Goal: Information Seeking & Learning: Check status

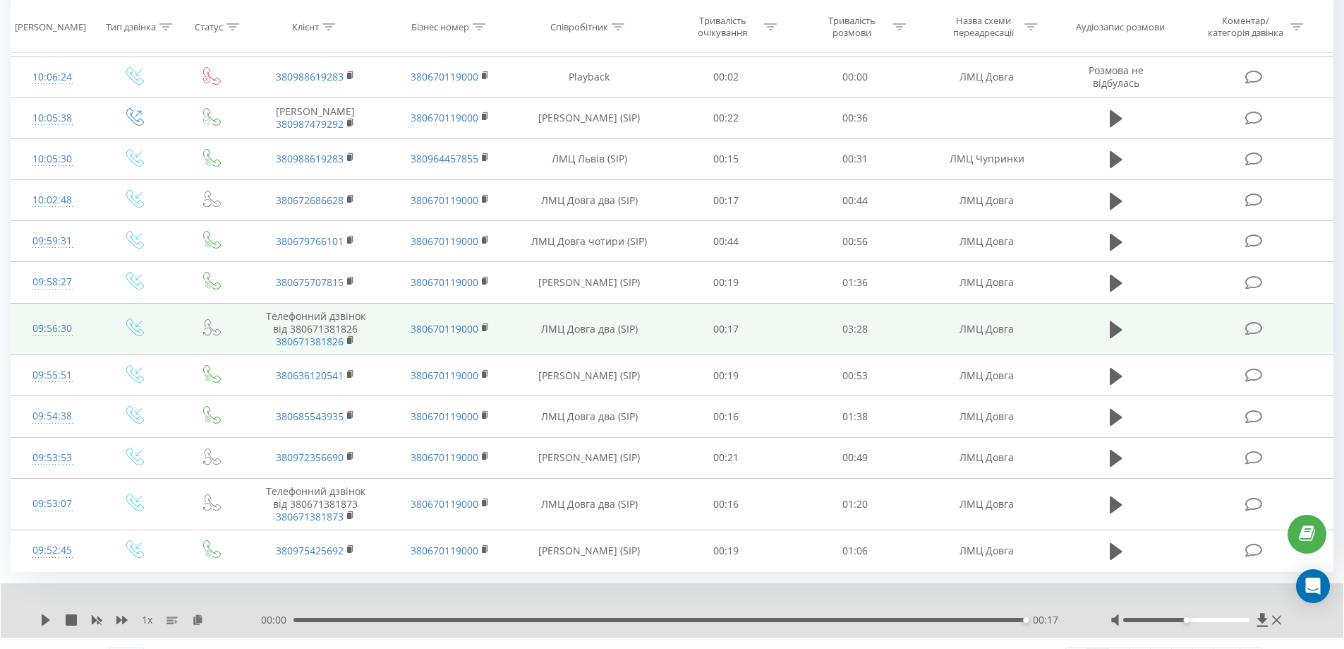
scroll to position [1275, 0]
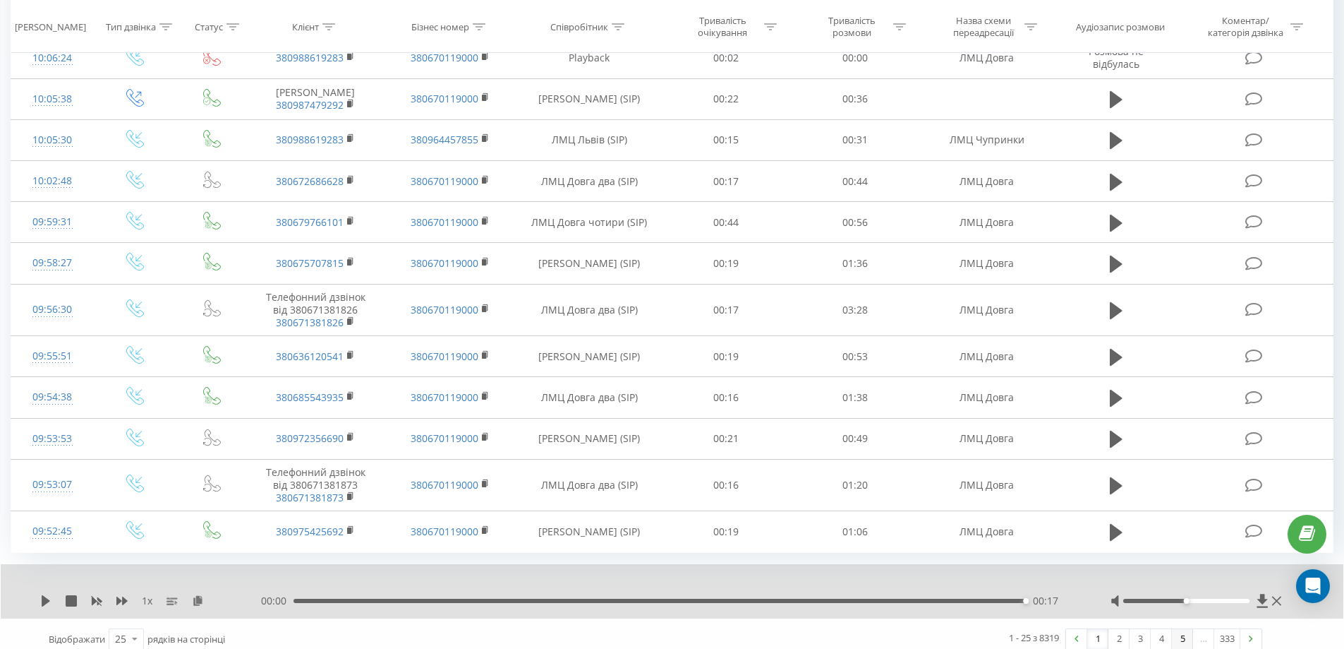
click at [1178, 629] on link "5" at bounding box center [1182, 639] width 21 height 20
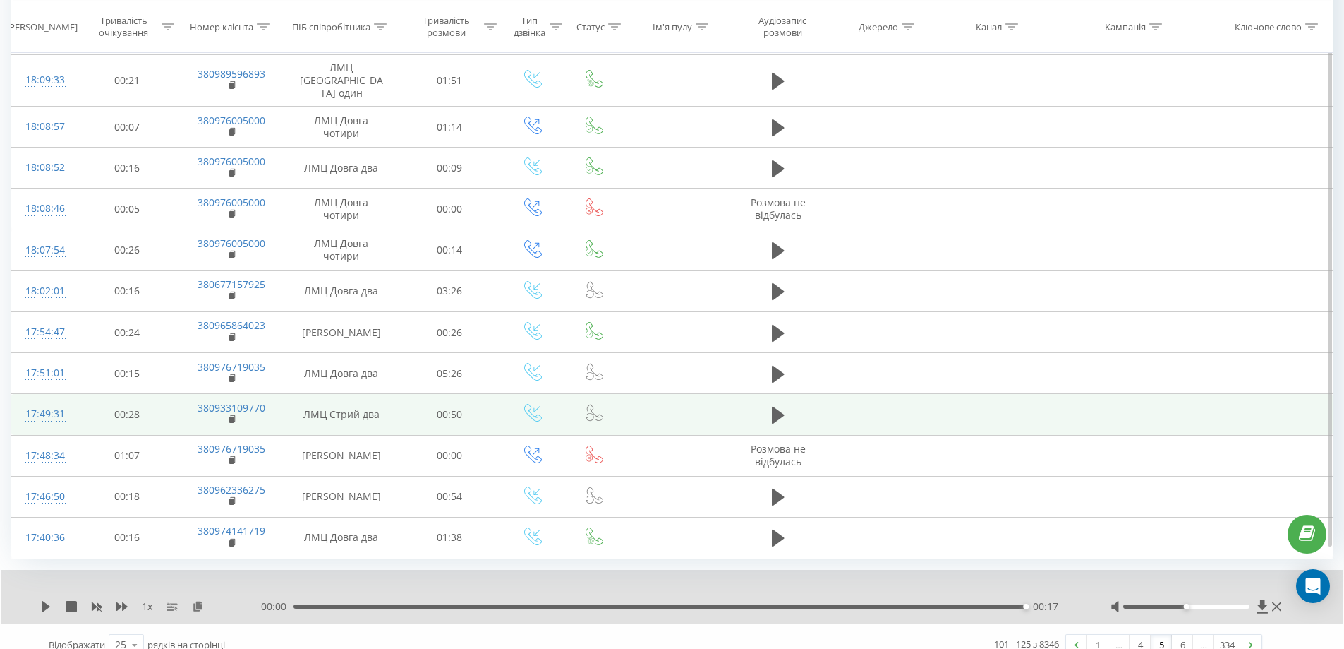
scroll to position [1177, 0]
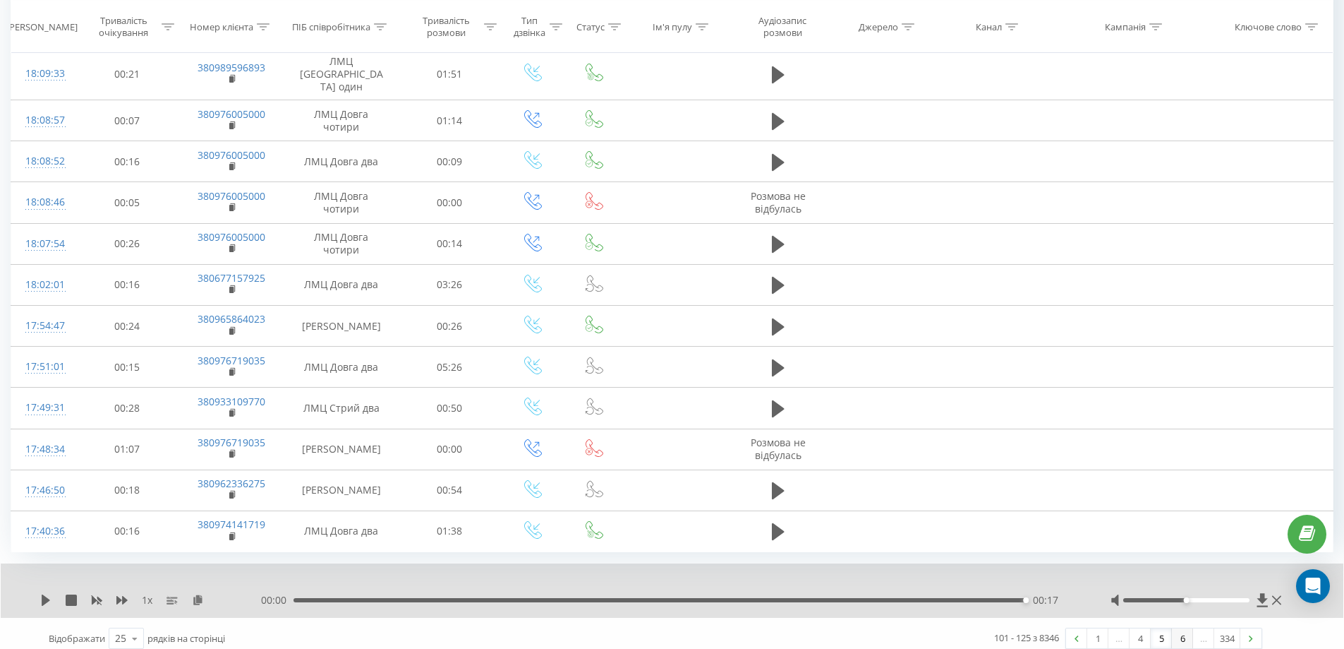
click at [1182, 628] on link "6" at bounding box center [1182, 638] width 21 height 20
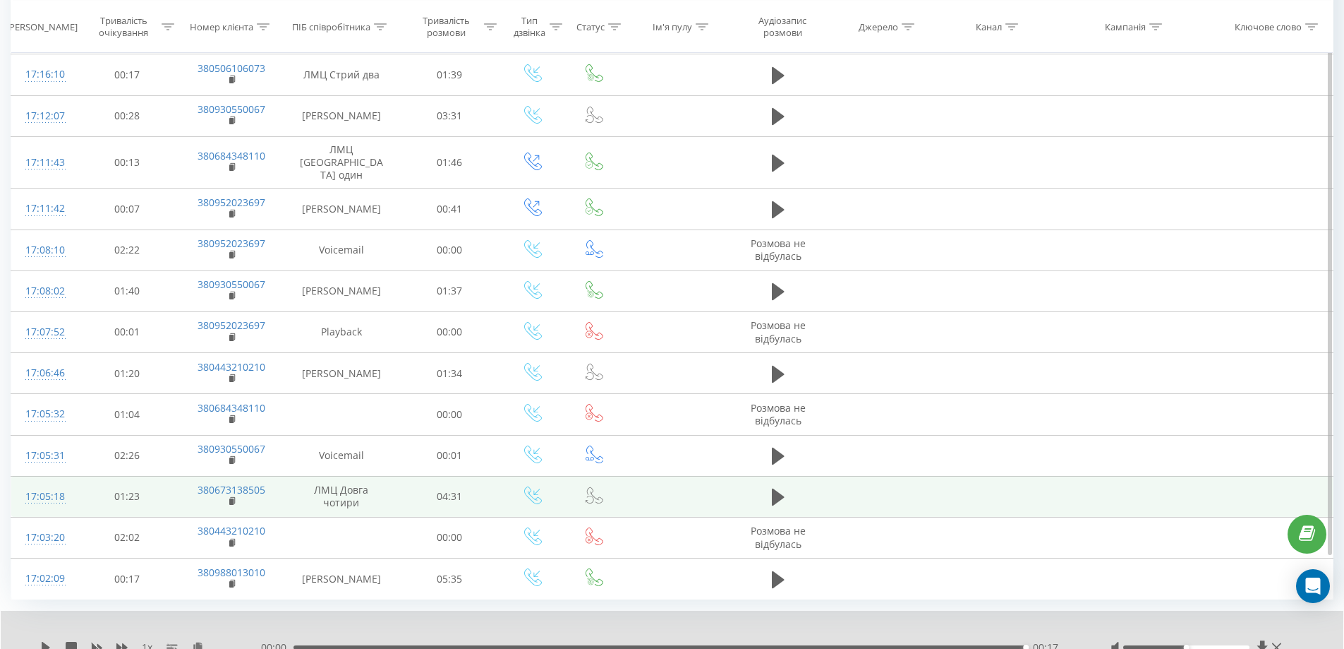
scroll to position [1177, 0]
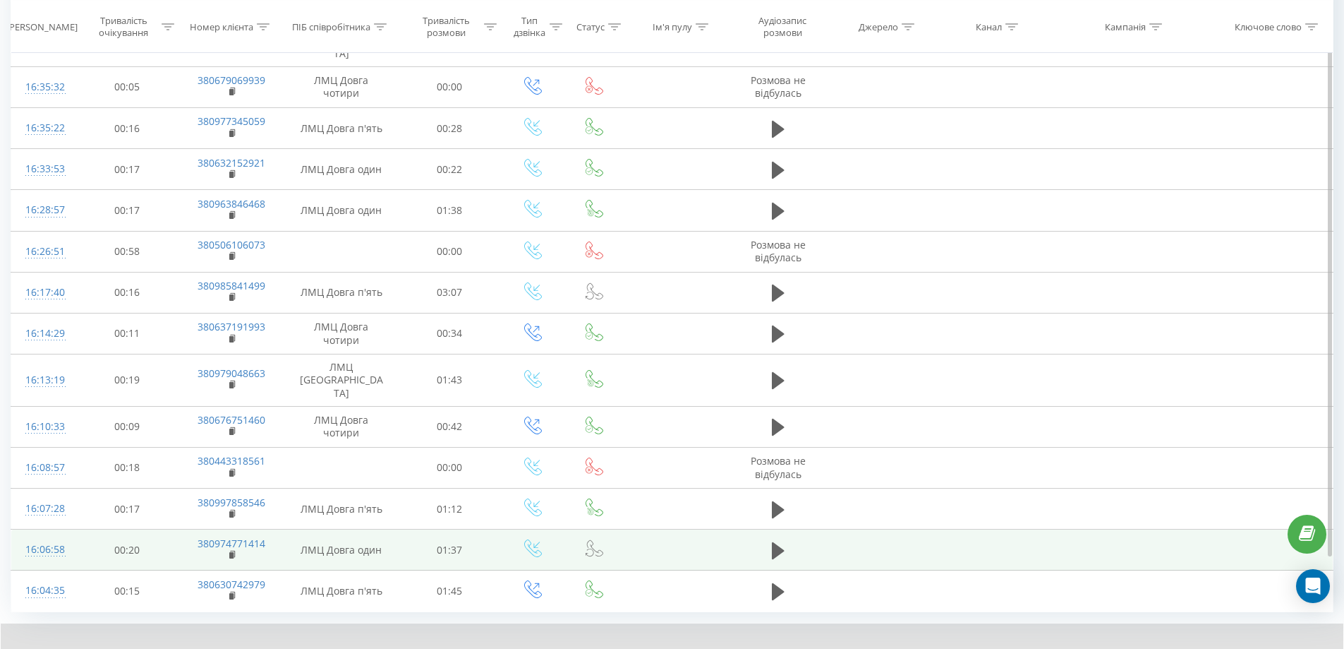
scroll to position [1177, 0]
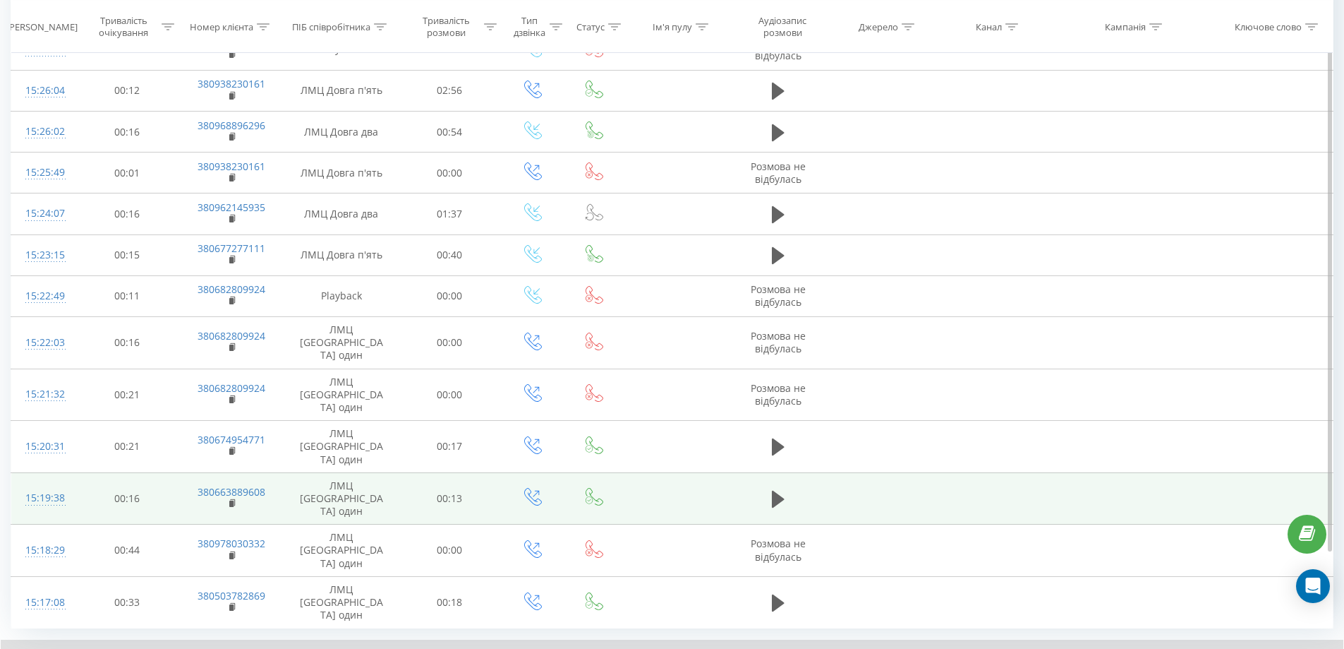
scroll to position [1177, 0]
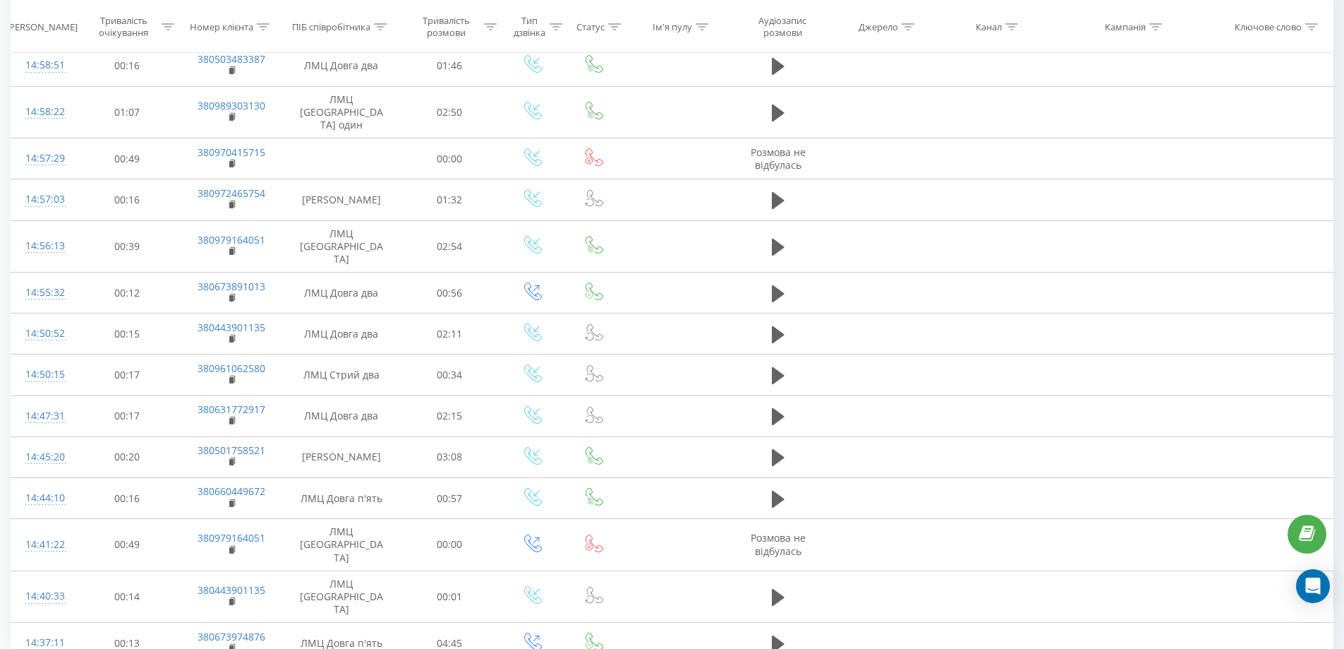
scroll to position [1177, 0]
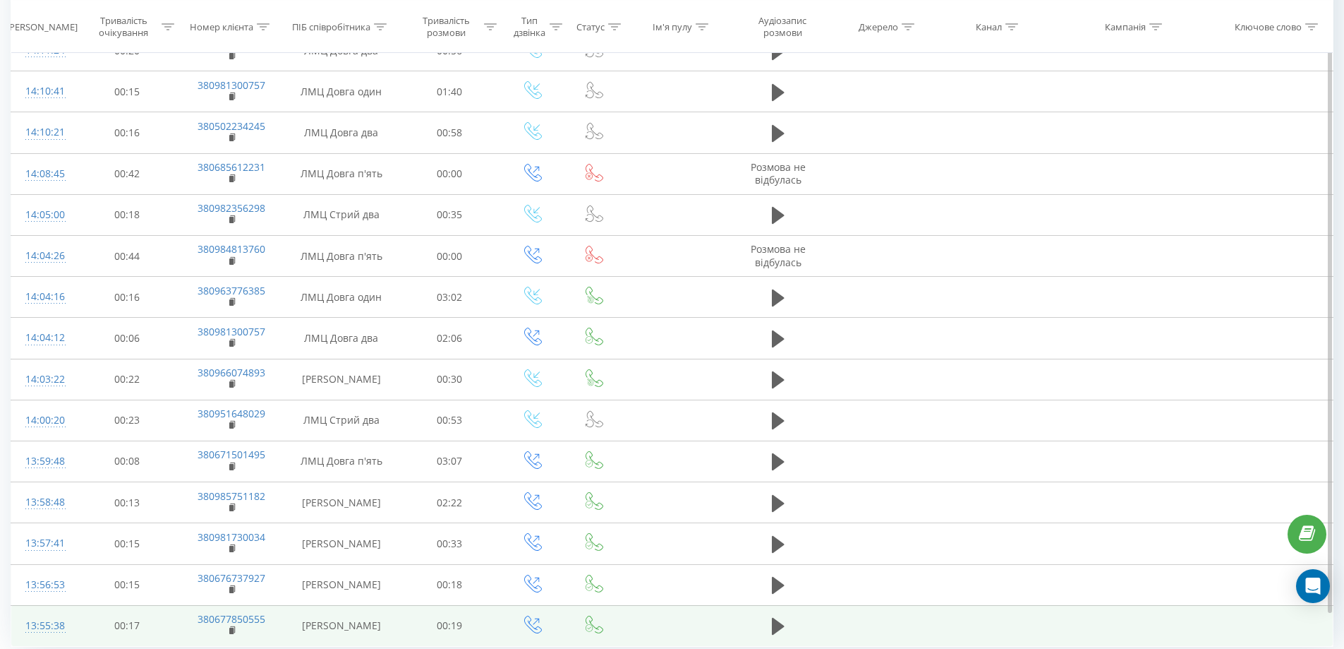
scroll to position [1177, 0]
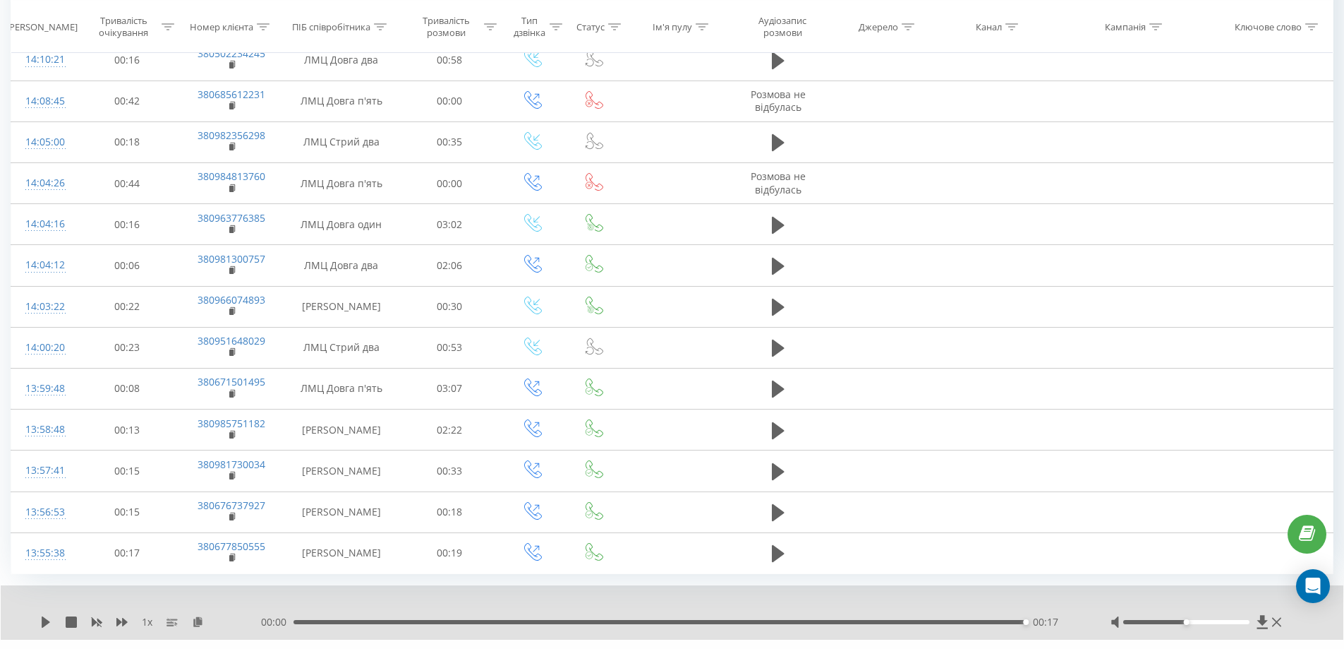
click at [1179, 648] on link "11" at bounding box center [1182, 660] width 21 height 20
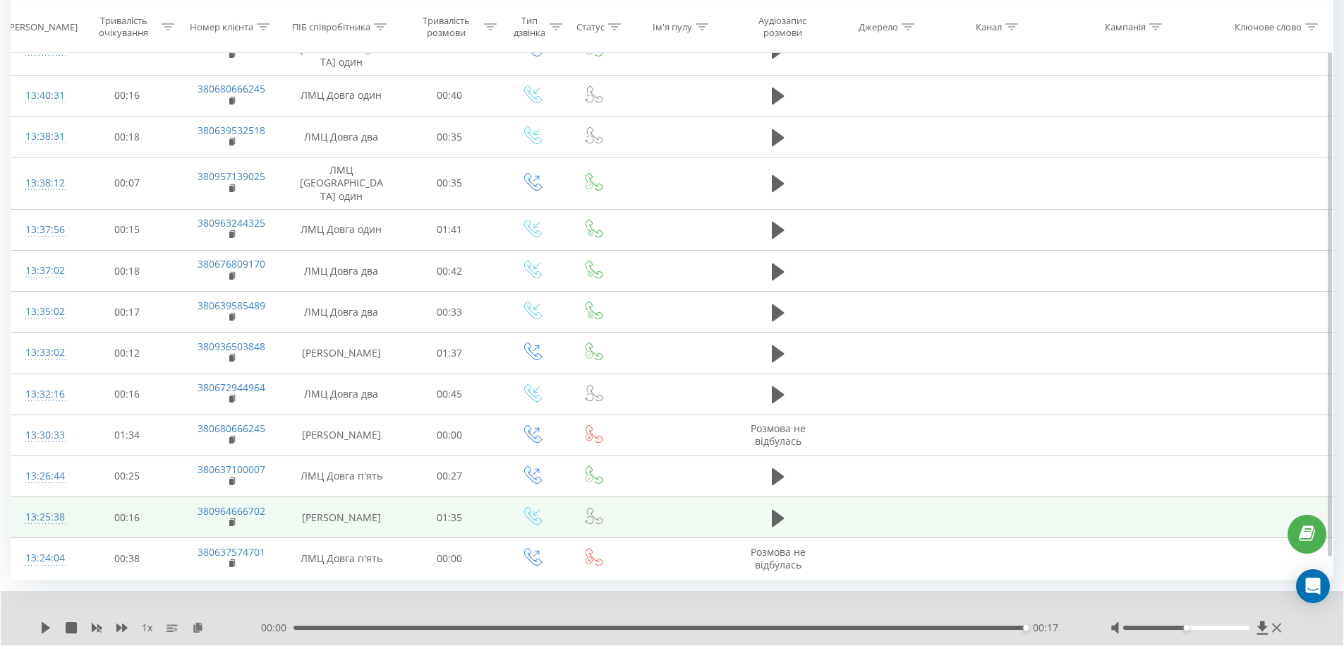
scroll to position [1177, 0]
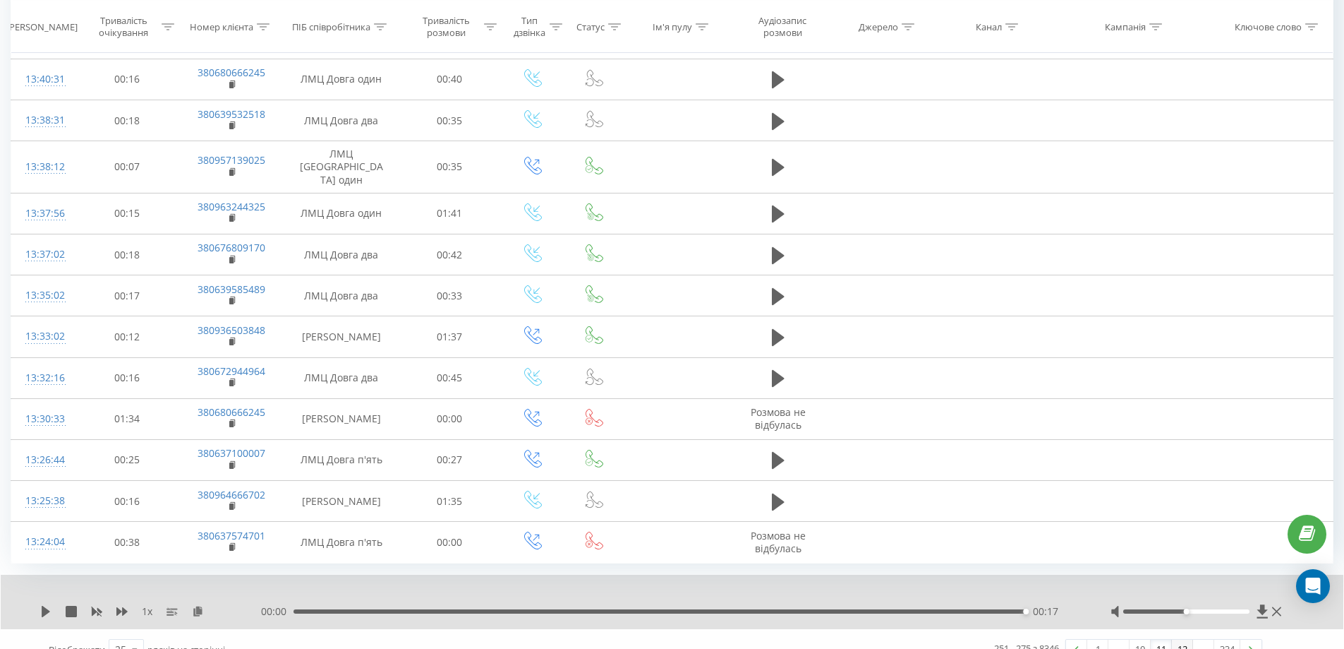
click at [1183, 639] on link "12" at bounding box center [1182, 649] width 21 height 20
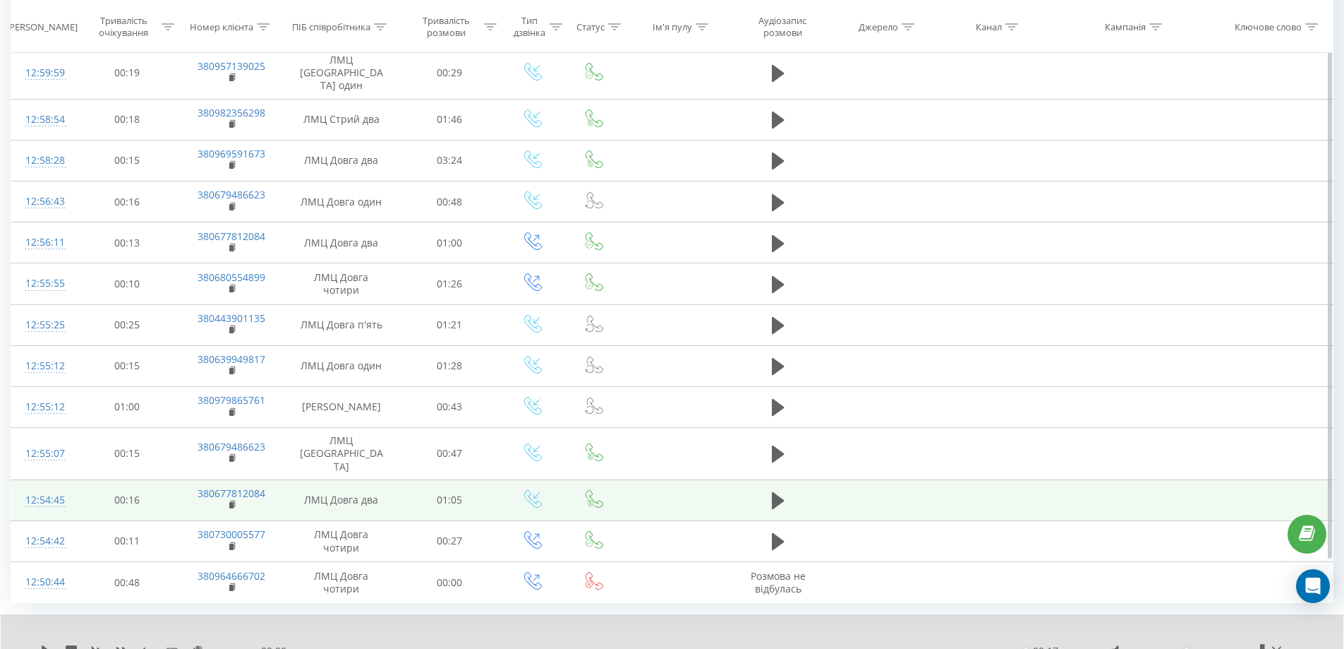
scroll to position [1177, 0]
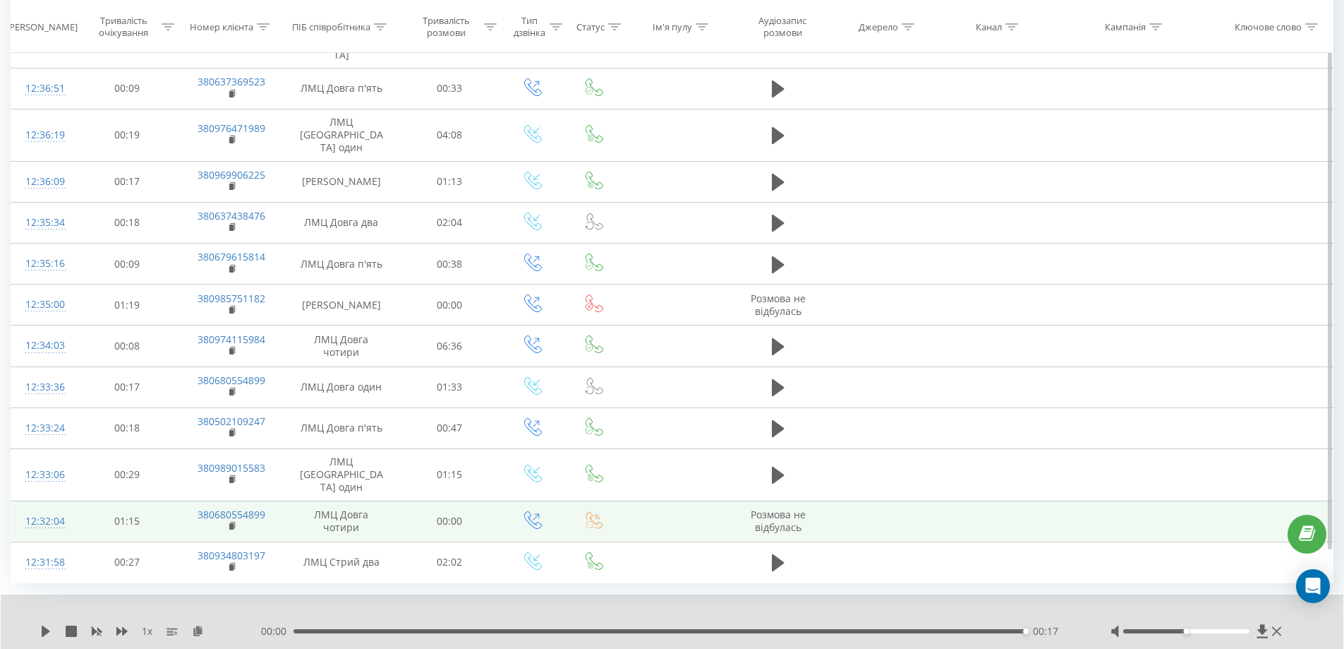
scroll to position [1177, 0]
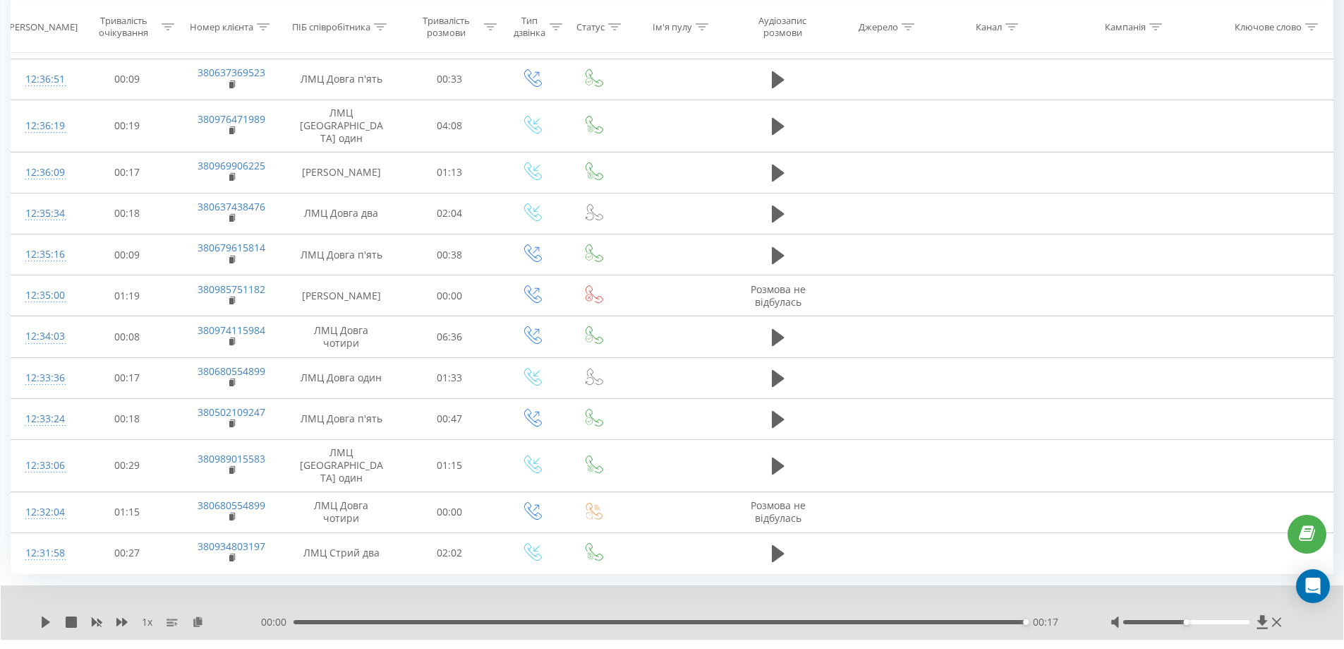
click at [1181, 648] on link "14" at bounding box center [1182, 660] width 21 height 20
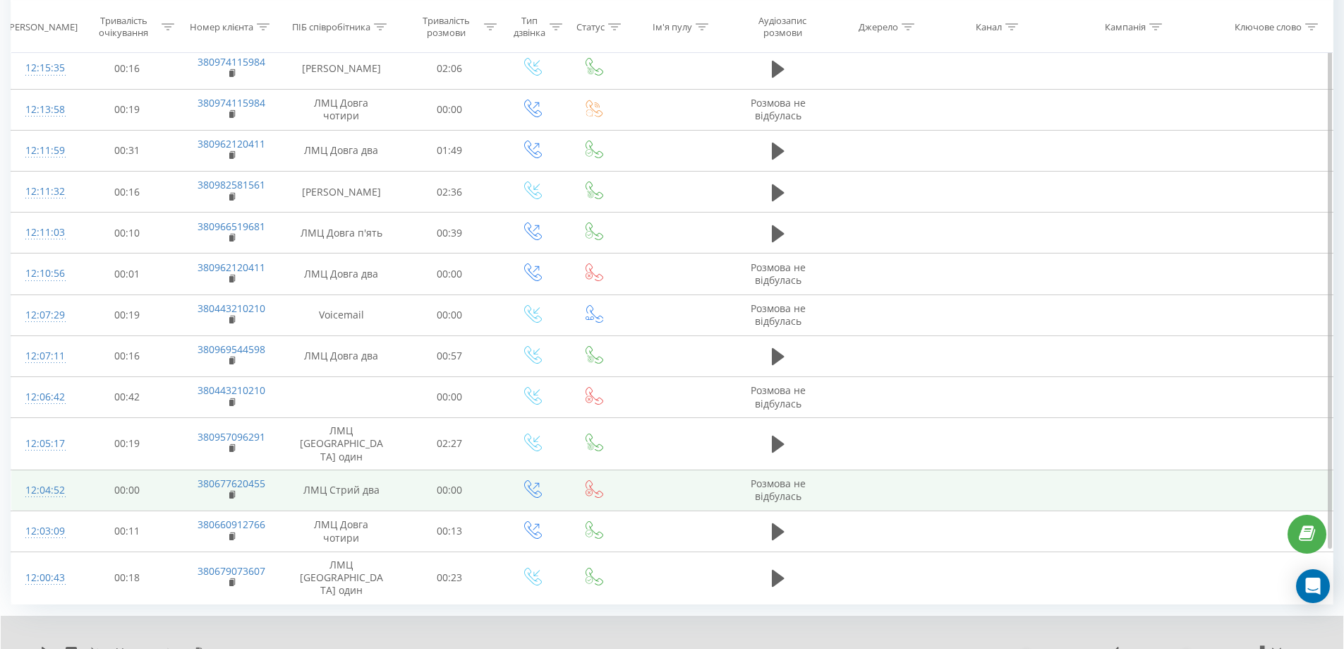
scroll to position [1177, 0]
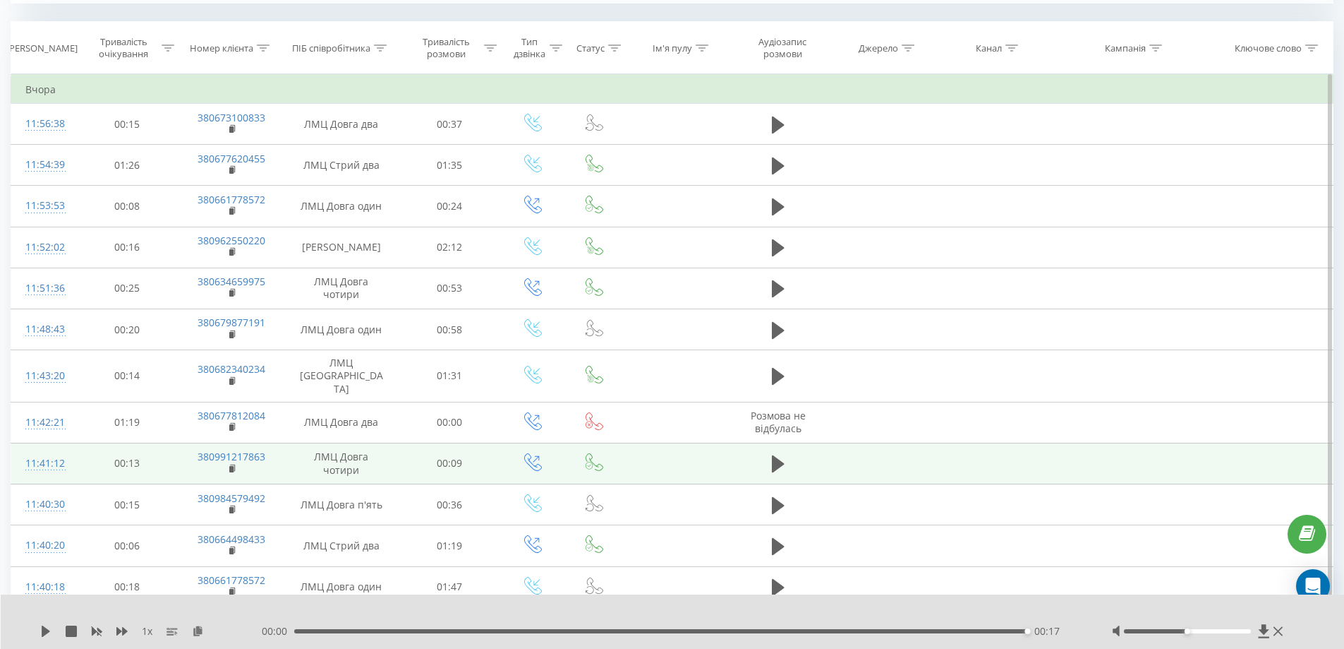
scroll to position [574, 0]
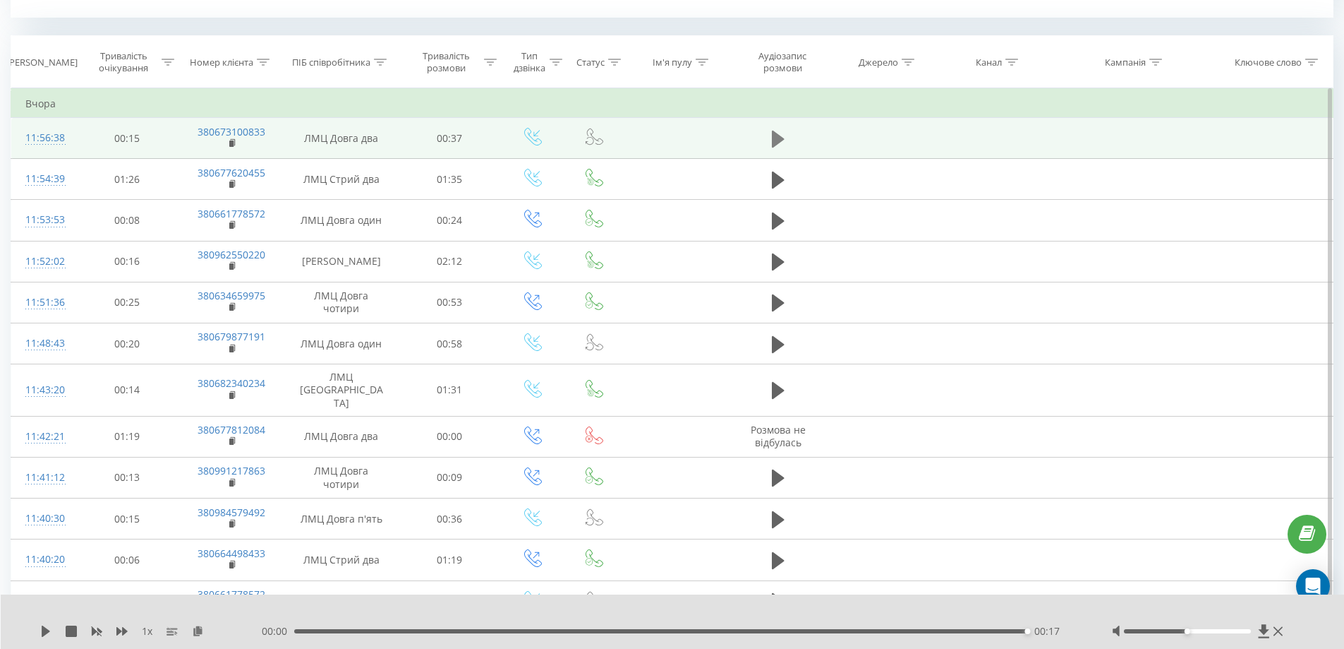
click at [782, 134] on icon at bounding box center [778, 139] width 13 height 20
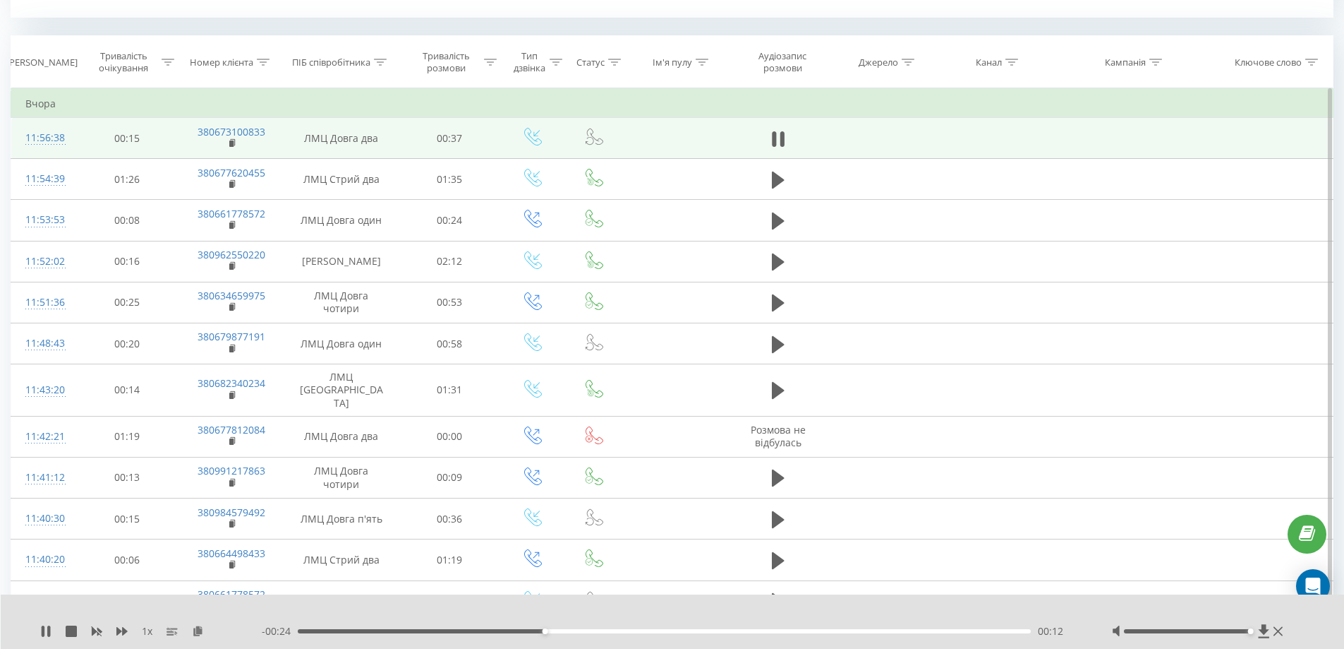
drag, startPoint x: 1187, startPoint y: 632, endPoint x: 1256, endPoint y: 638, distance: 68.8
click at [1256, 638] on div "1 x - 00:24 00:12 00:12" at bounding box center [673, 621] width 1344 height 54
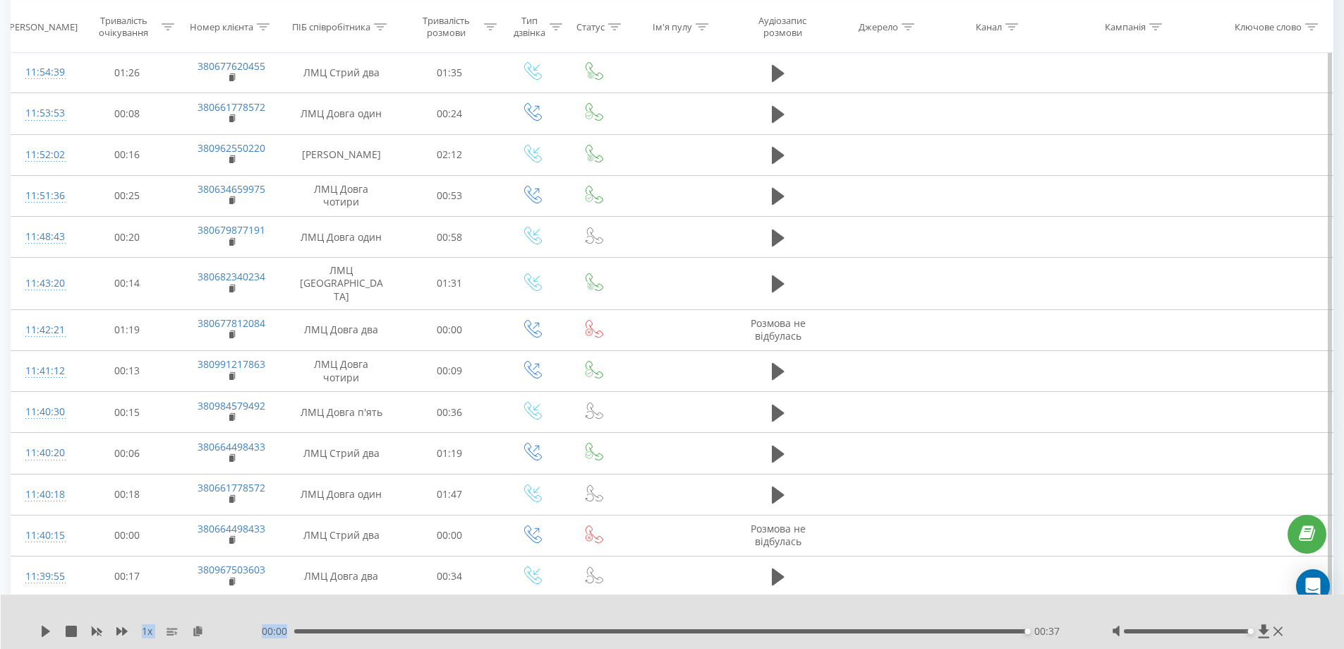
scroll to position [857, 0]
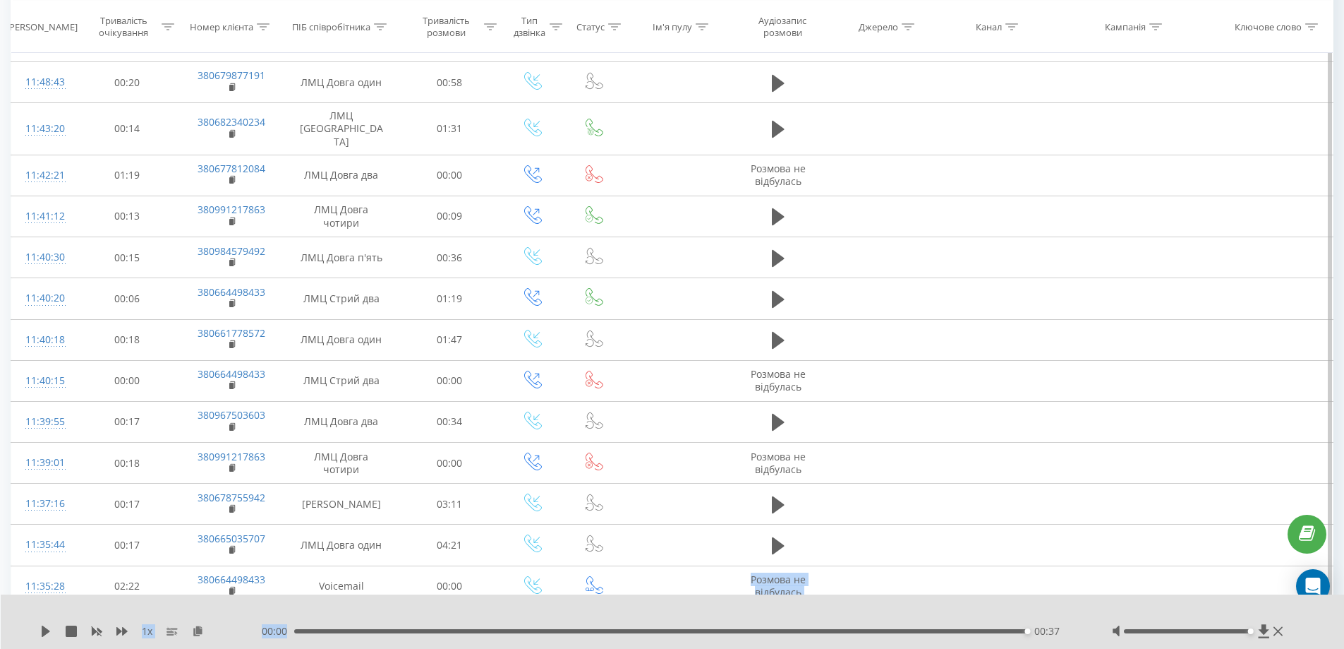
drag, startPoint x: 1030, startPoint y: 631, endPoint x: 734, endPoint y: 663, distance: 298.2
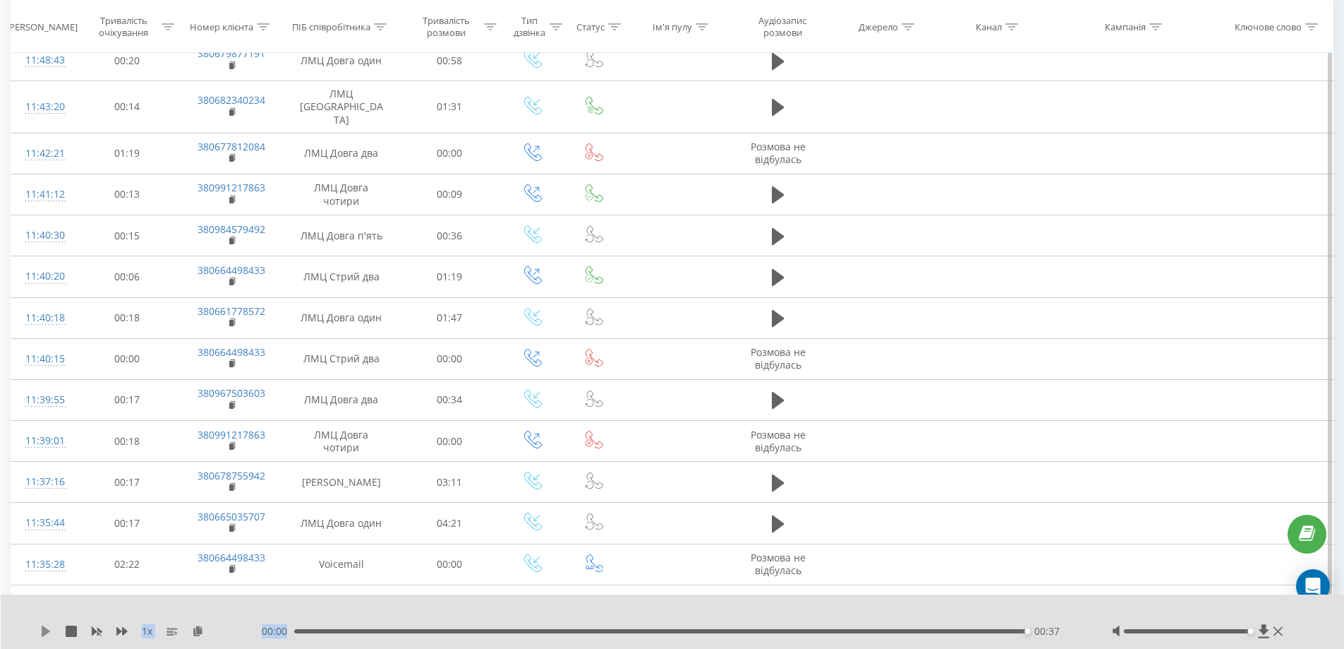
click at [41, 635] on icon at bounding box center [45, 630] width 11 height 11
click at [50, 634] on icon at bounding box center [45, 630] width 11 height 11
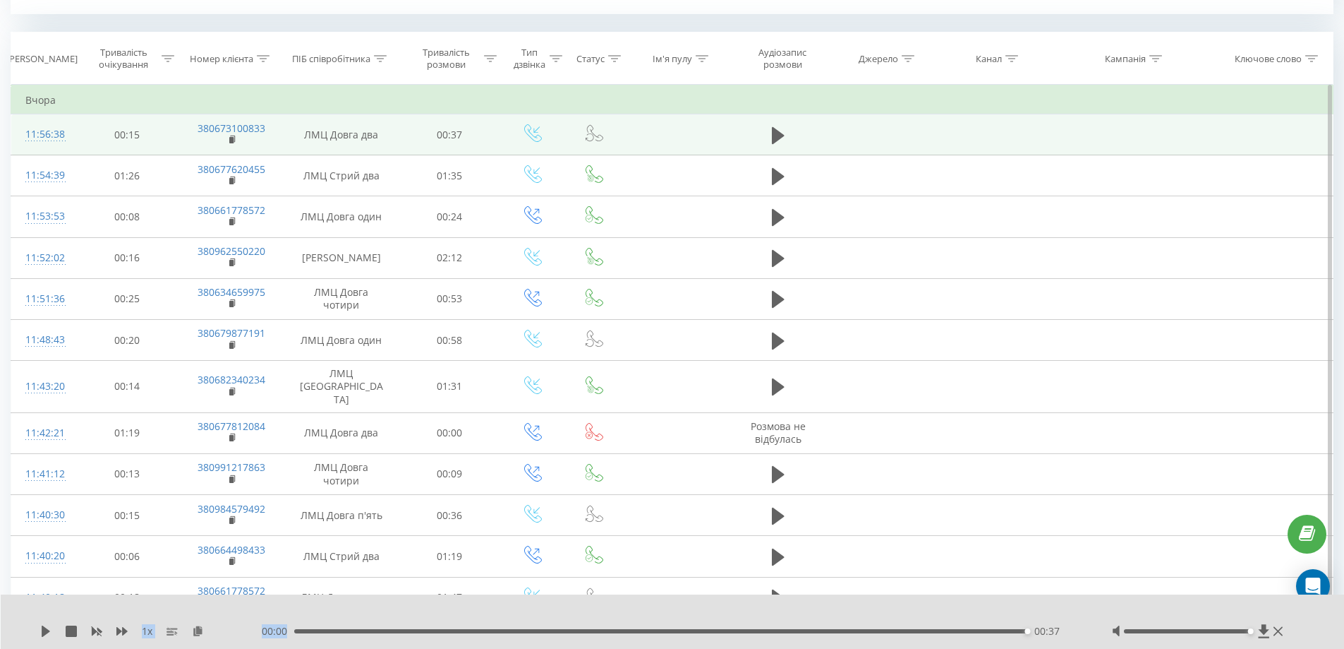
scroll to position [574, 0]
click at [250, 131] on link "380673100833" at bounding box center [232, 130] width 68 height 13
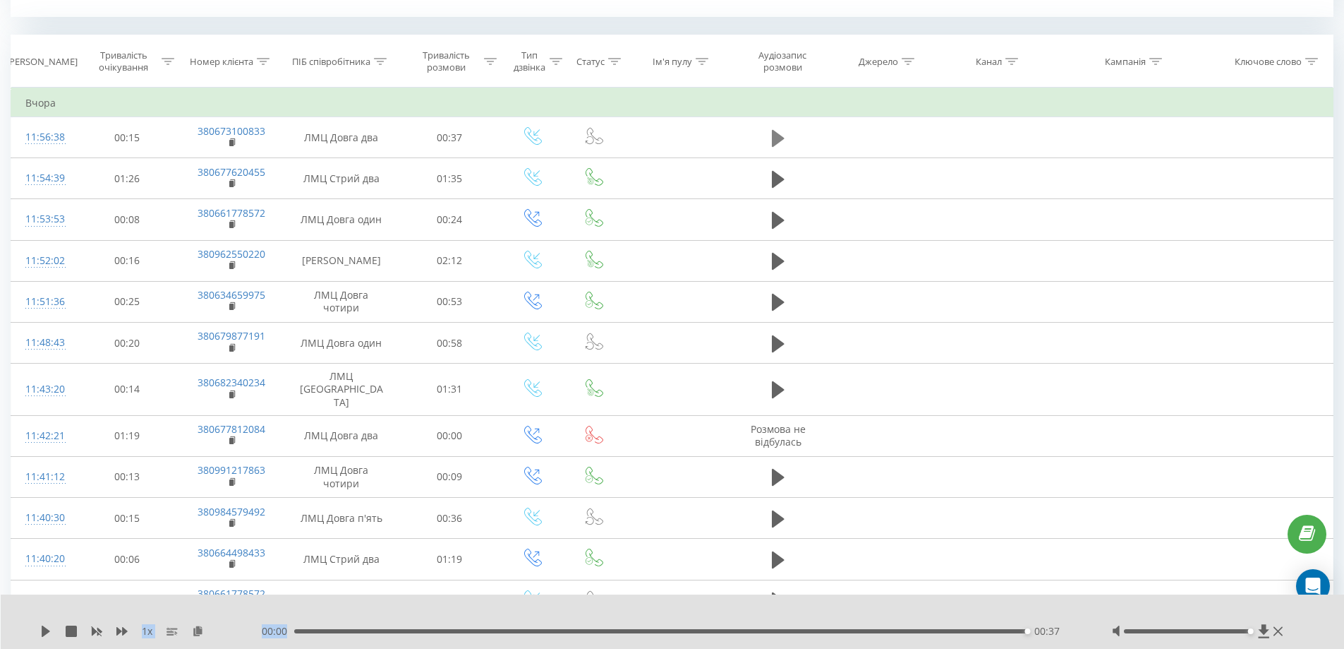
click at [783, 140] on icon at bounding box center [778, 138] width 13 height 20
click at [780, 141] on icon at bounding box center [778, 137] width 13 height 17
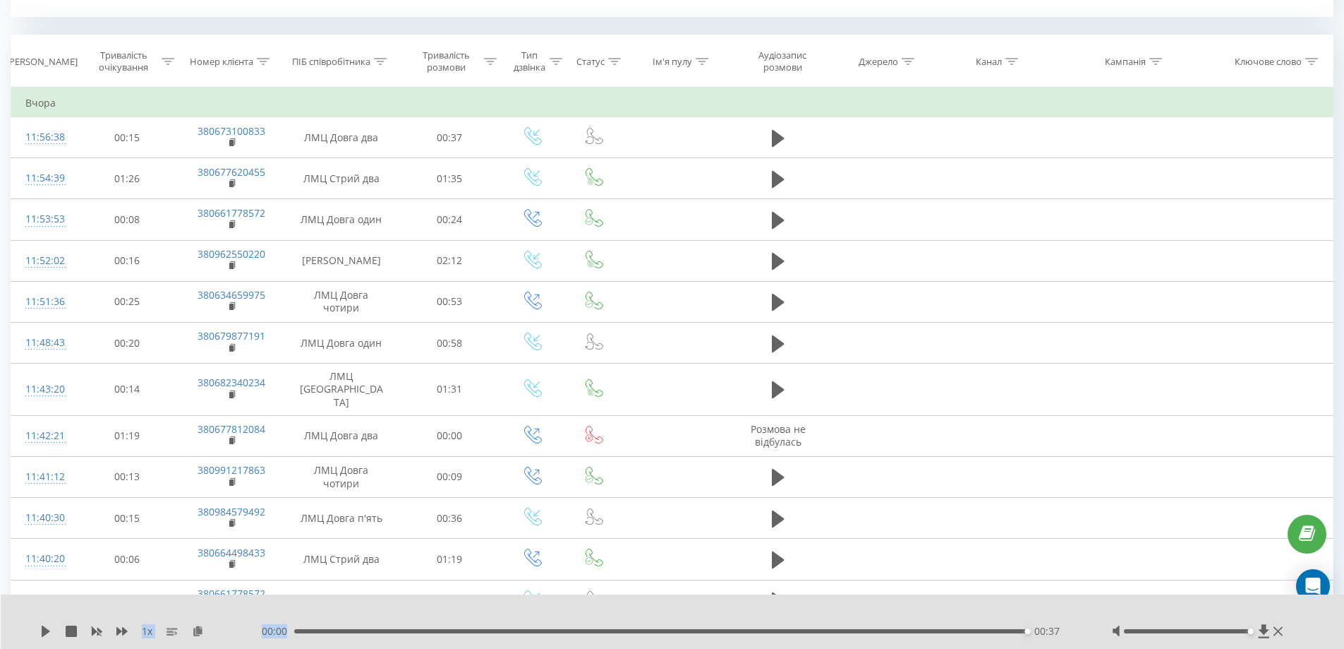
click at [780, 141] on icon at bounding box center [778, 137] width 13 height 17
click at [782, 137] on icon at bounding box center [778, 137] width 13 height 17
click at [783, 136] on icon at bounding box center [778, 138] width 13 height 20
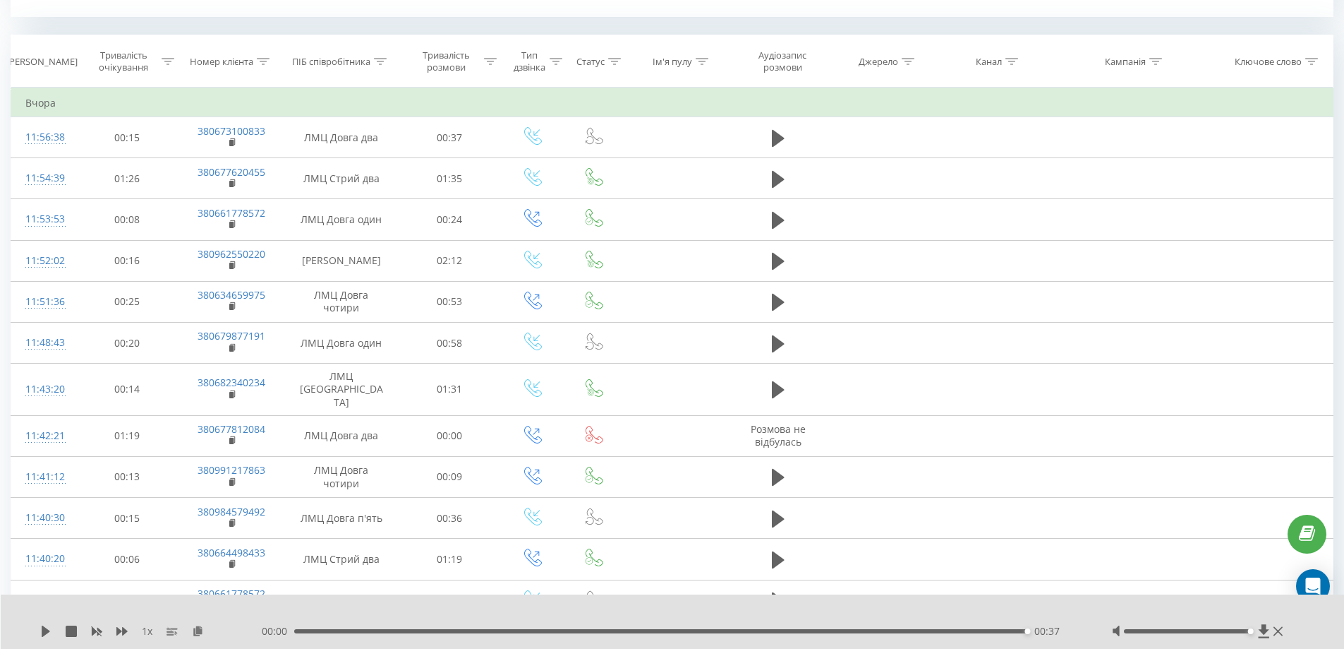
click at [792, 135] on td at bounding box center [778, 137] width 98 height 41
click at [776, 137] on icon at bounding box center [778, 137] width 13 height 17
click at [778, 137] on icon at bounding box center [778, 137] width 13 height 17
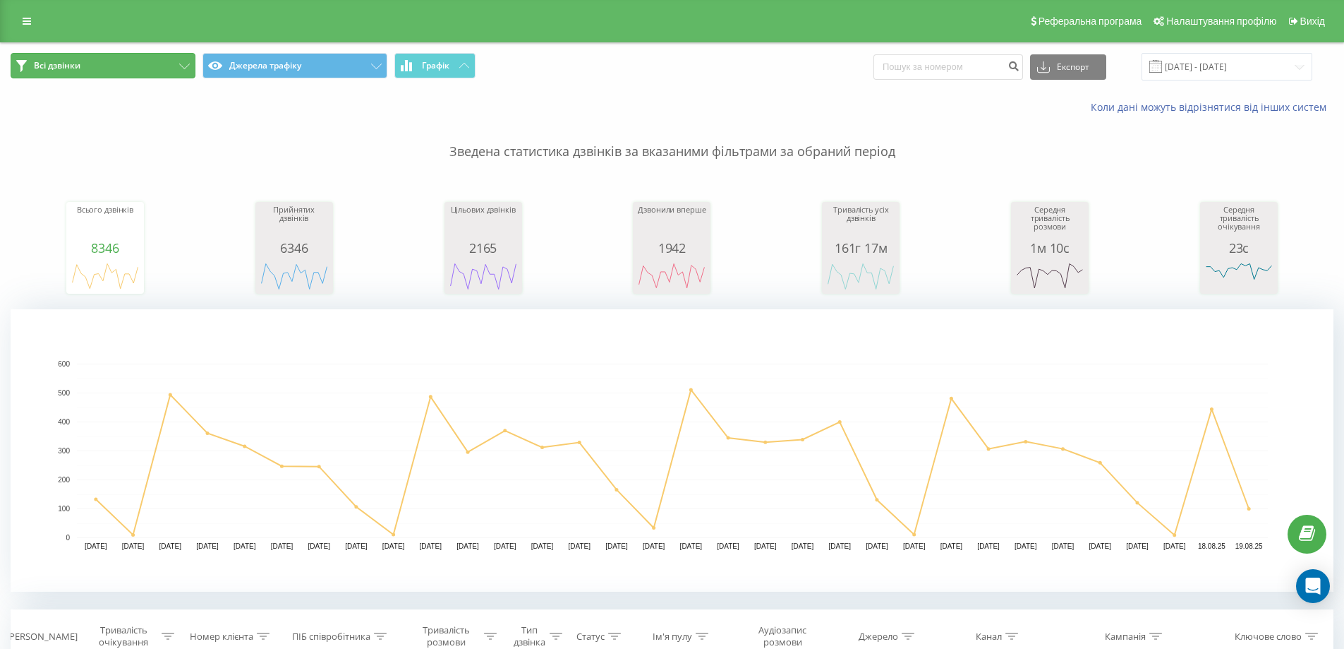
click at [75, 68] on span "Всі дзвінки" at bounding box center [57, 65] width 47 height 11
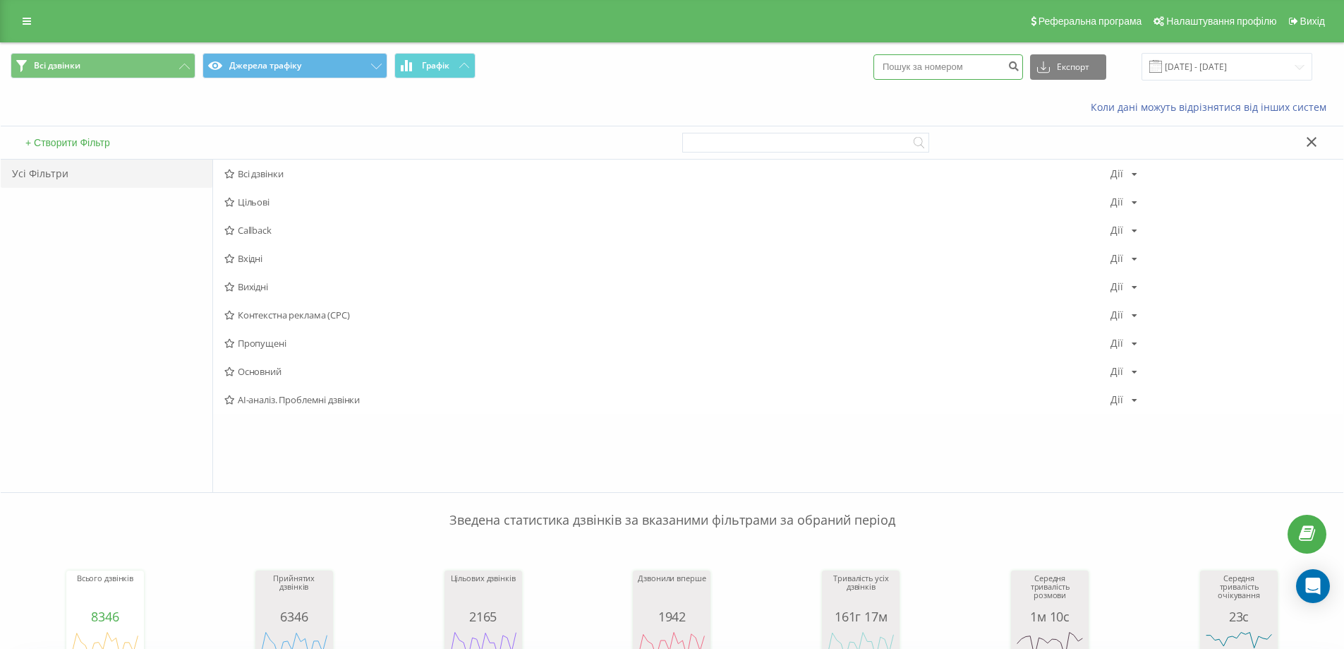
click at [961, 67] on input at bounding box center [949, 66] width 150 height 25
click at [943, 68] on input at bounding box center [949, 66] width 150 height 25
paste input "380(67)310-08-33"
type input "380(67)310-08-33"
click at [1020, 63] on icon "submit" at bounding box center [1014, 64] width 12 height 8
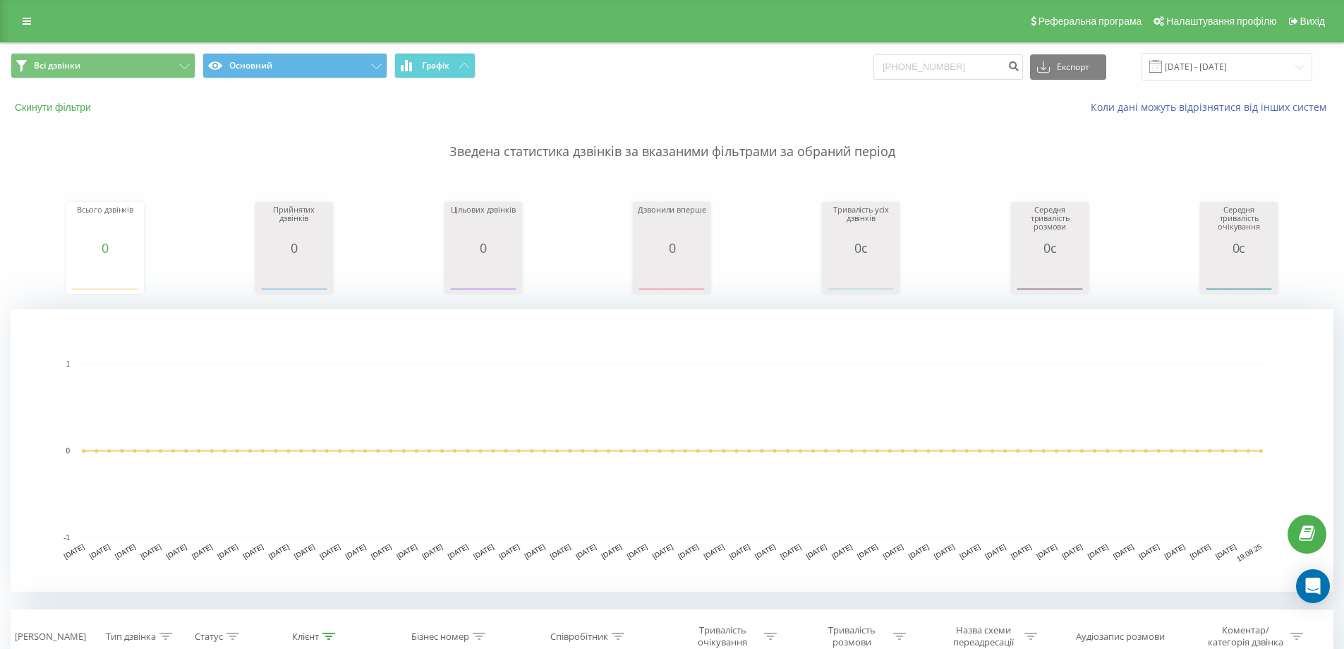
click at [64, 112] on button "Скинути фільтри" at bounding box center [55, 107] width 88 height 13
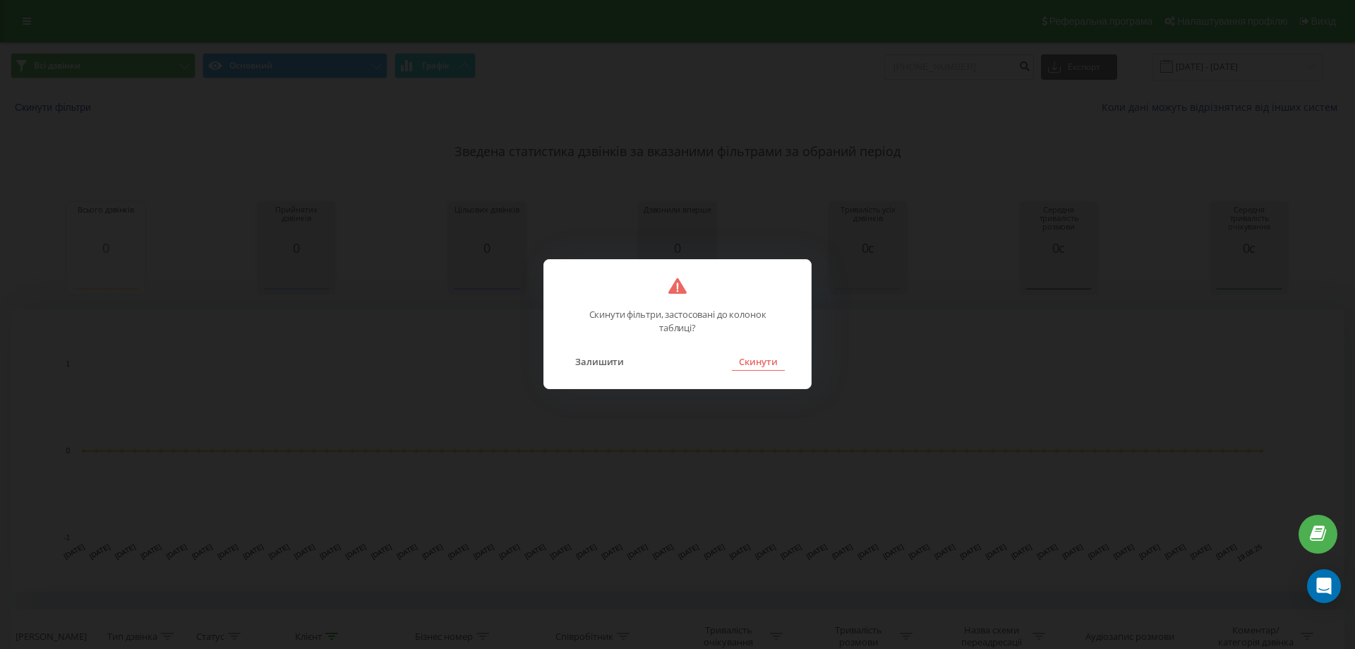
click at [774, 359] on button "Скинути" at bounding box center [758, 361] width 53 height 18
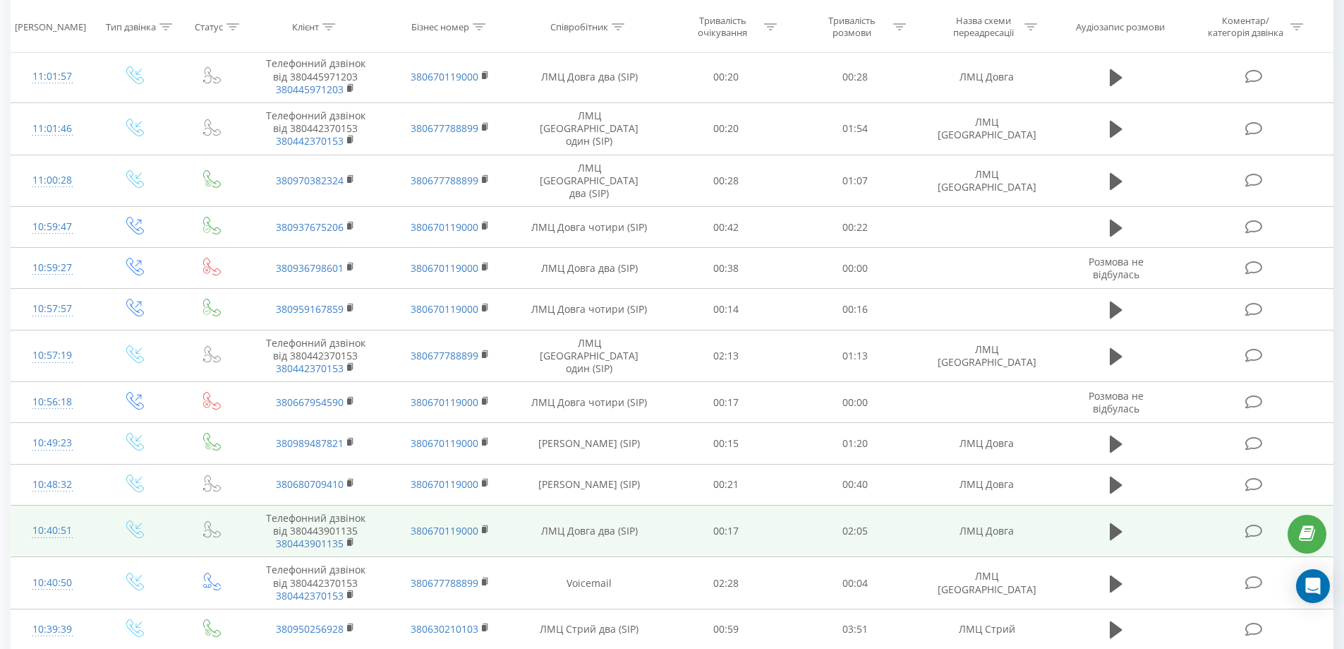
scroll to position [1220, 0]
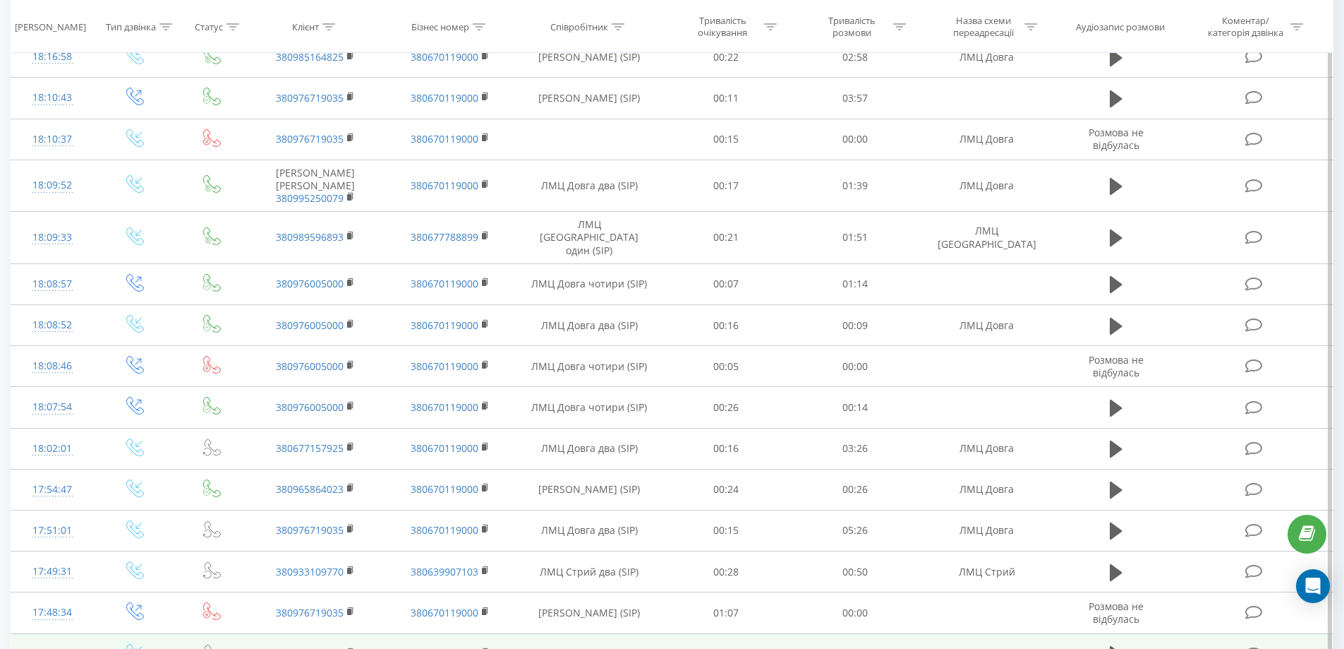
scroll to position [1145, 0]
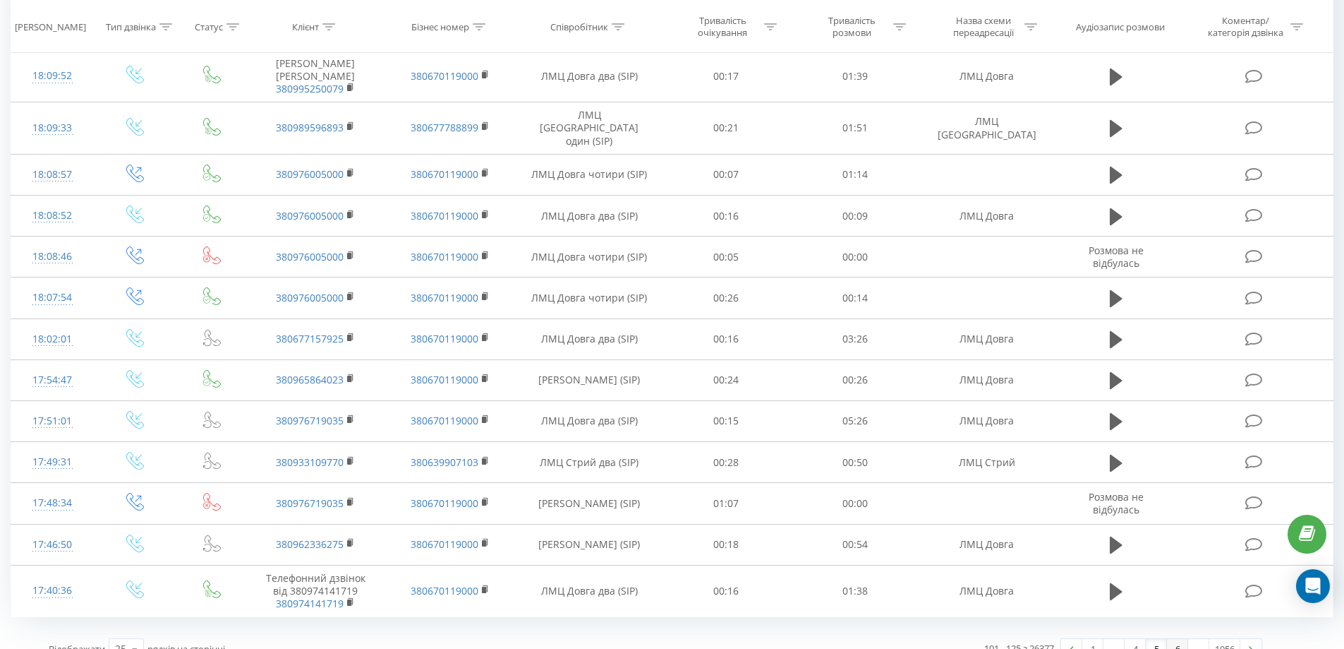
click at [1177, 639] on link "6" at bounding box center [1177, 649] width 21 height 20
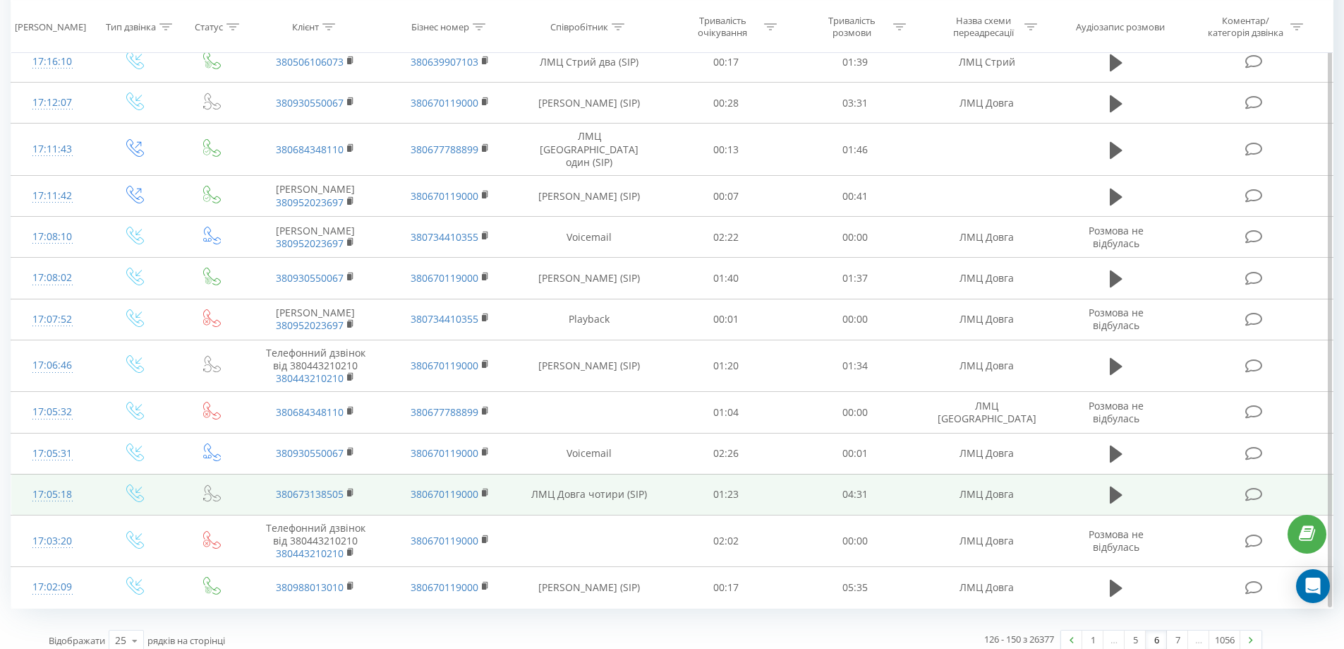
scroll to position [1177, 0]
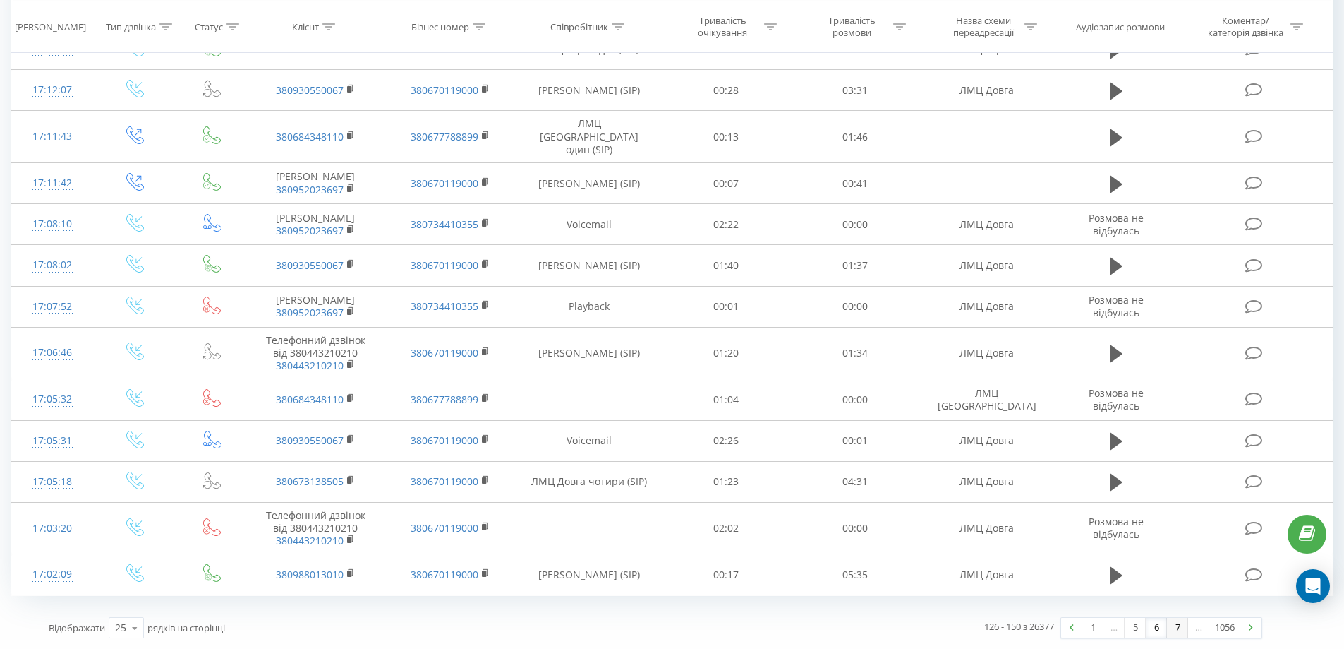
click at [1176, 626] on link "7" at bounding box center [1177, 628] width 21 height 20
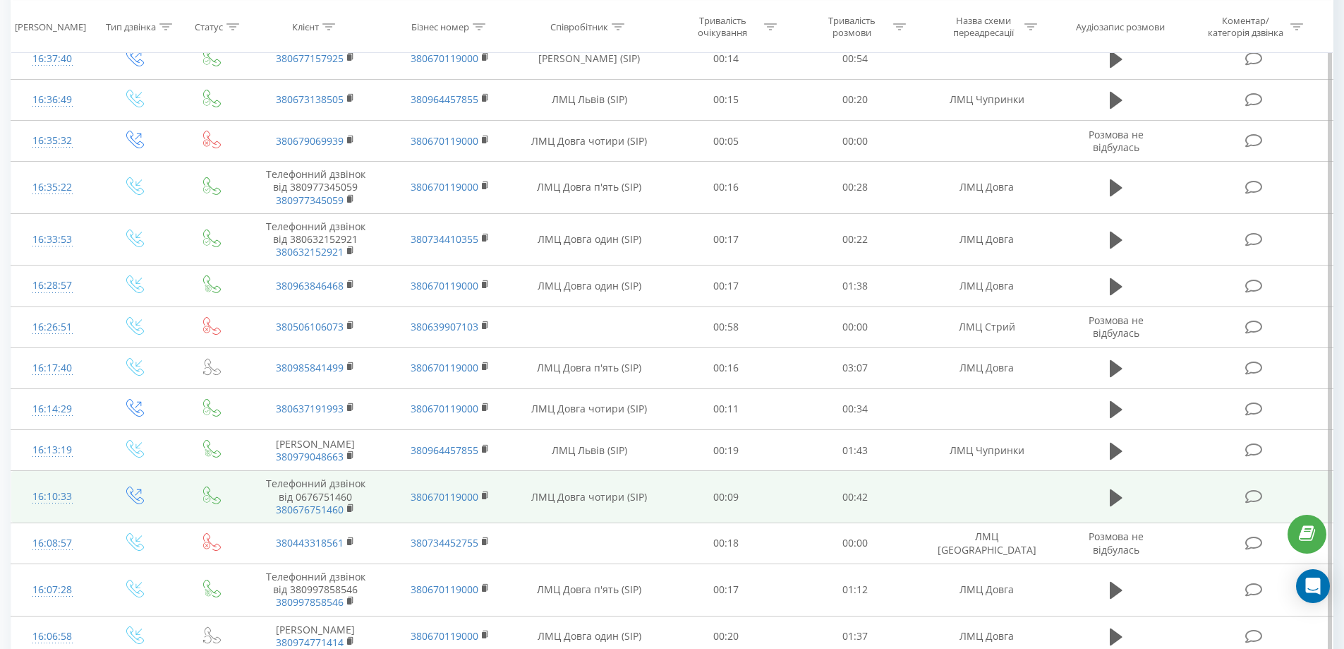
scroll to position [1198, 0]
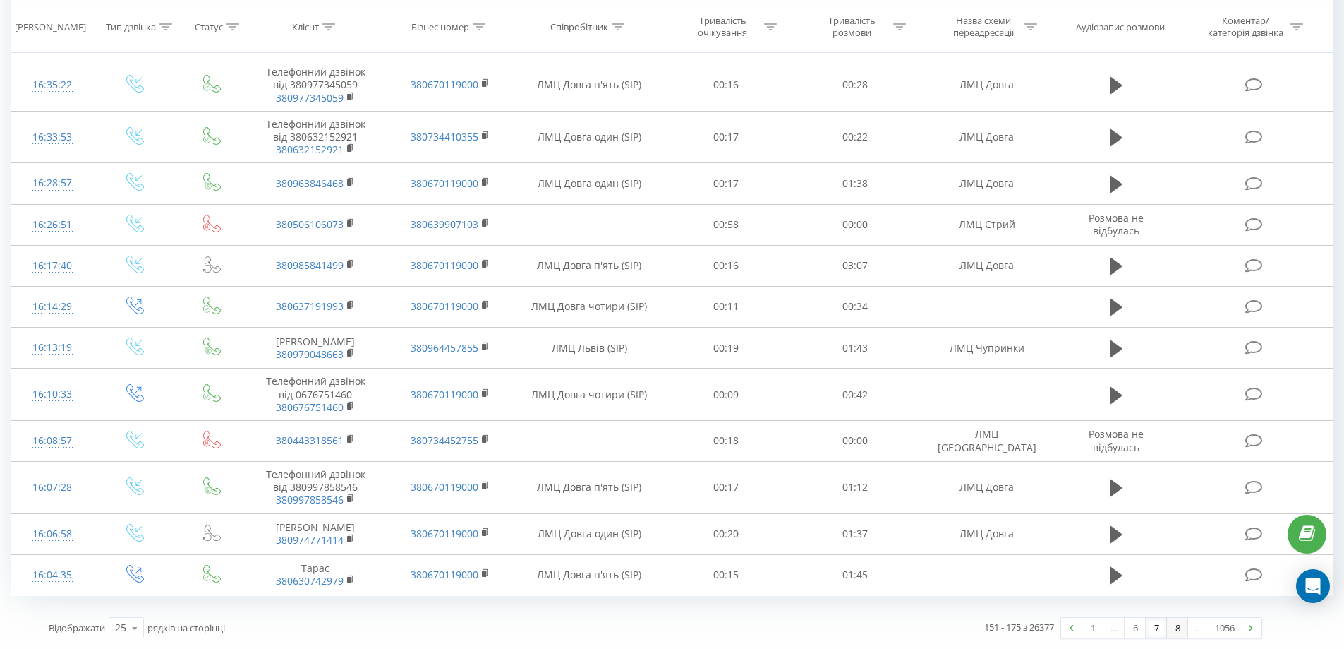
click at [1181, 630] on link "8" at bounding box center [1177, 628] width 21 height 20
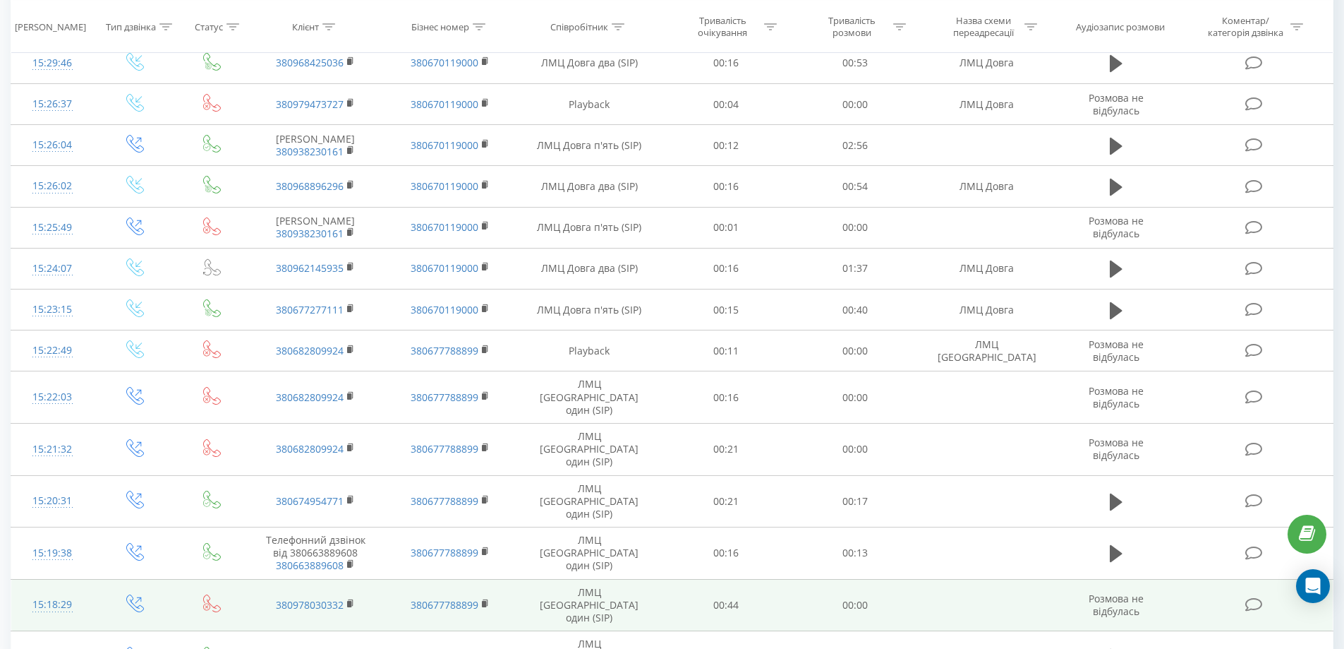
scroll to position [1155, 0]
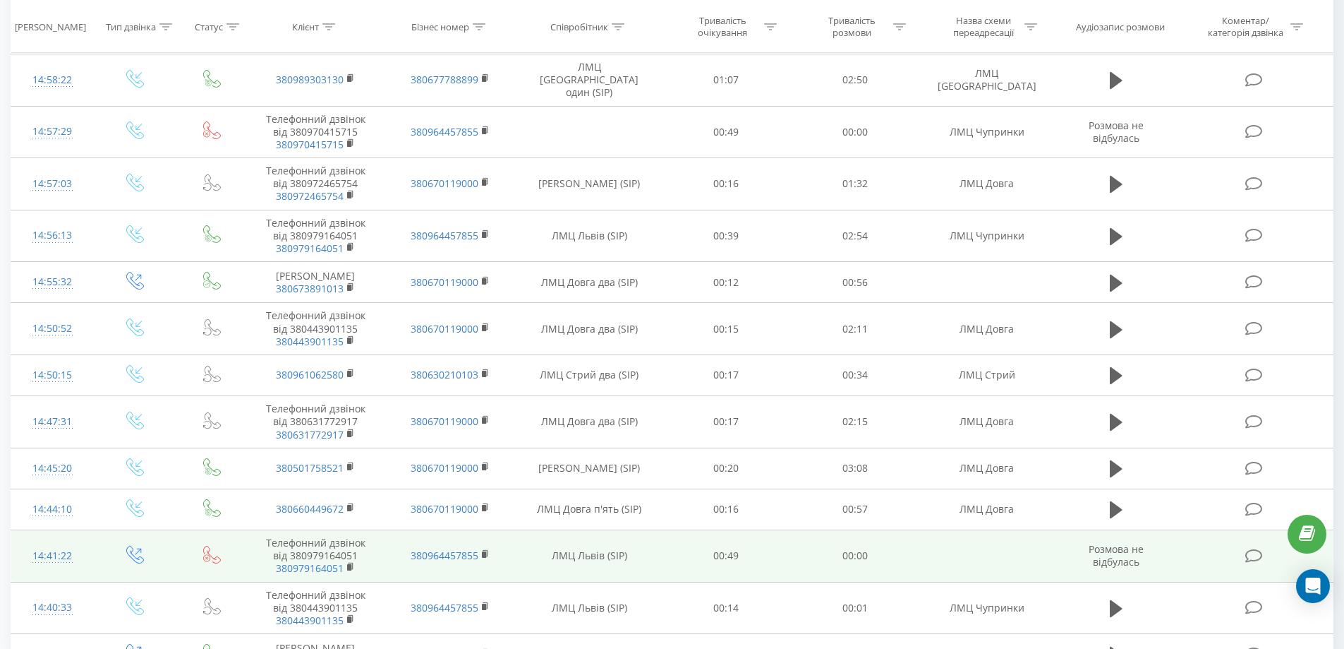
scroll to position [1253, 0]
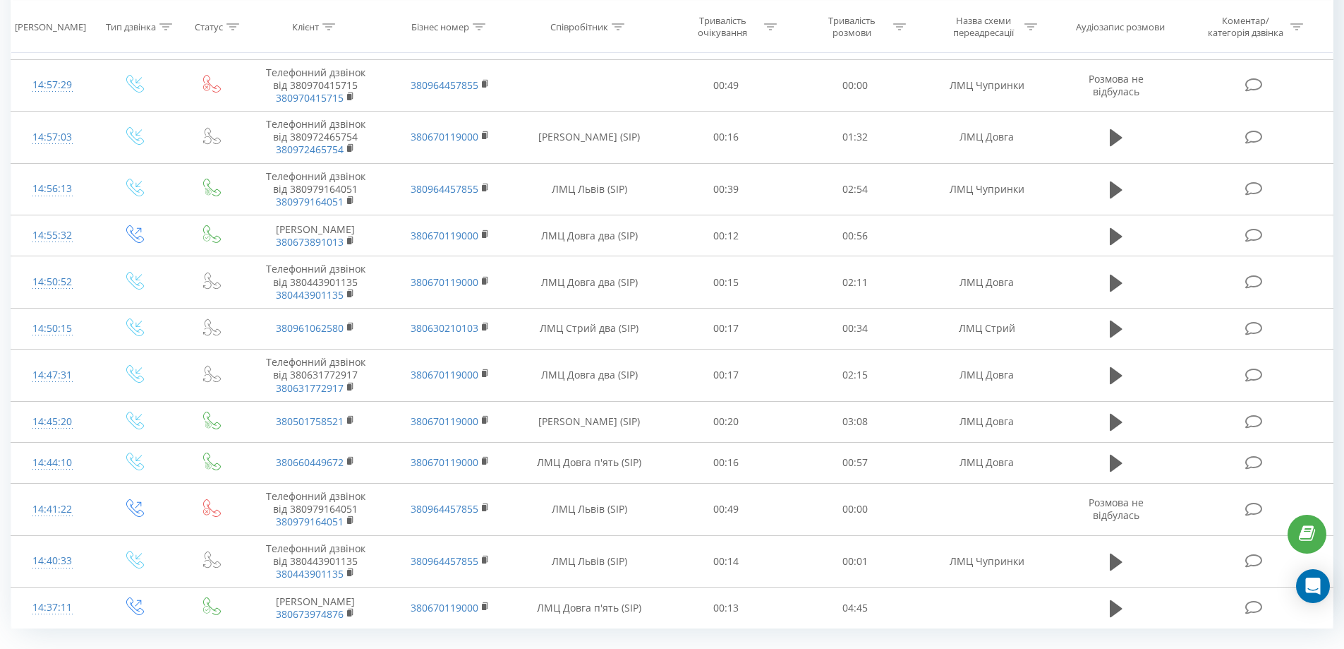
click at [1169, 648] on link "10" at bounding box center [1177, 660] width 21 height 20
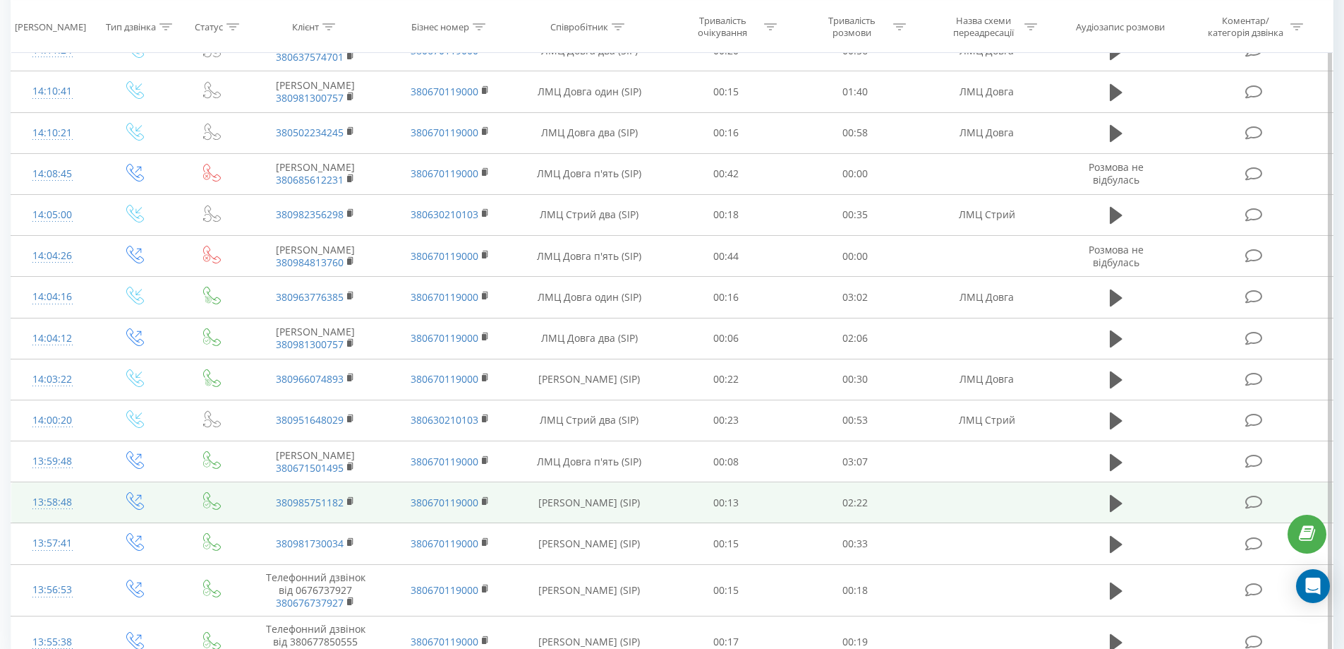
scroll to position [1210, 0]
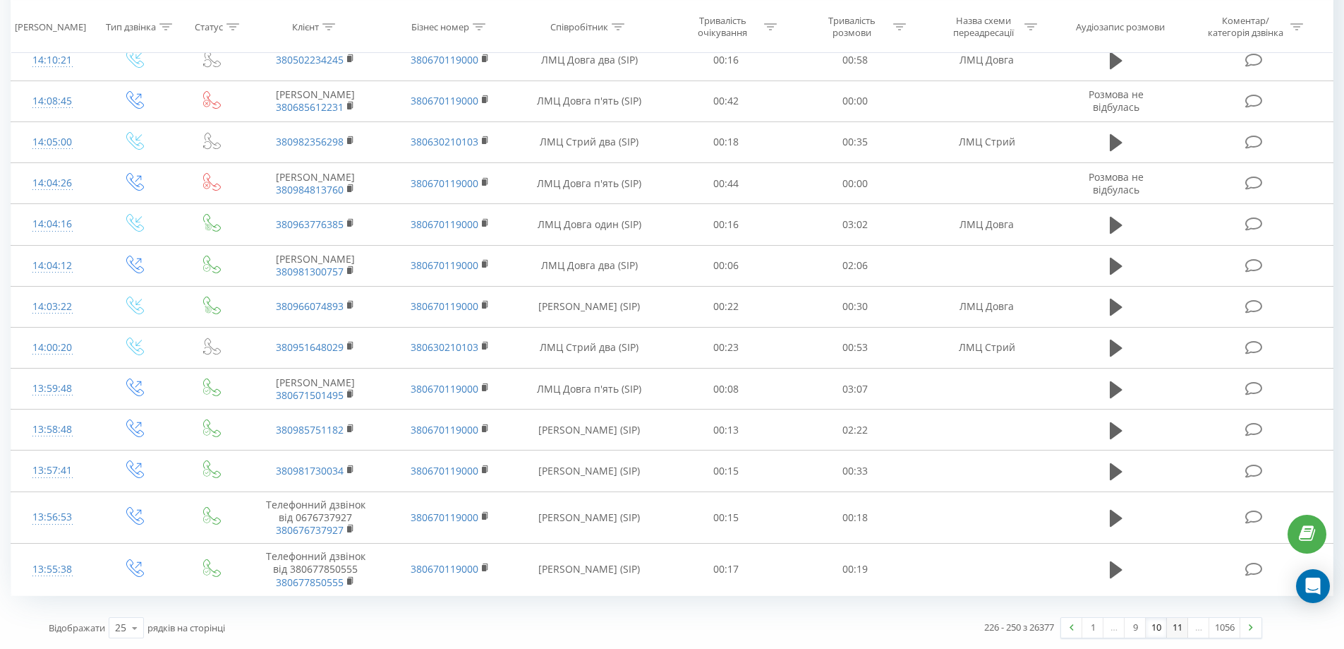
click at [1175, 621] on link "11" at bounding box center [1177, 628] width 21 height 20
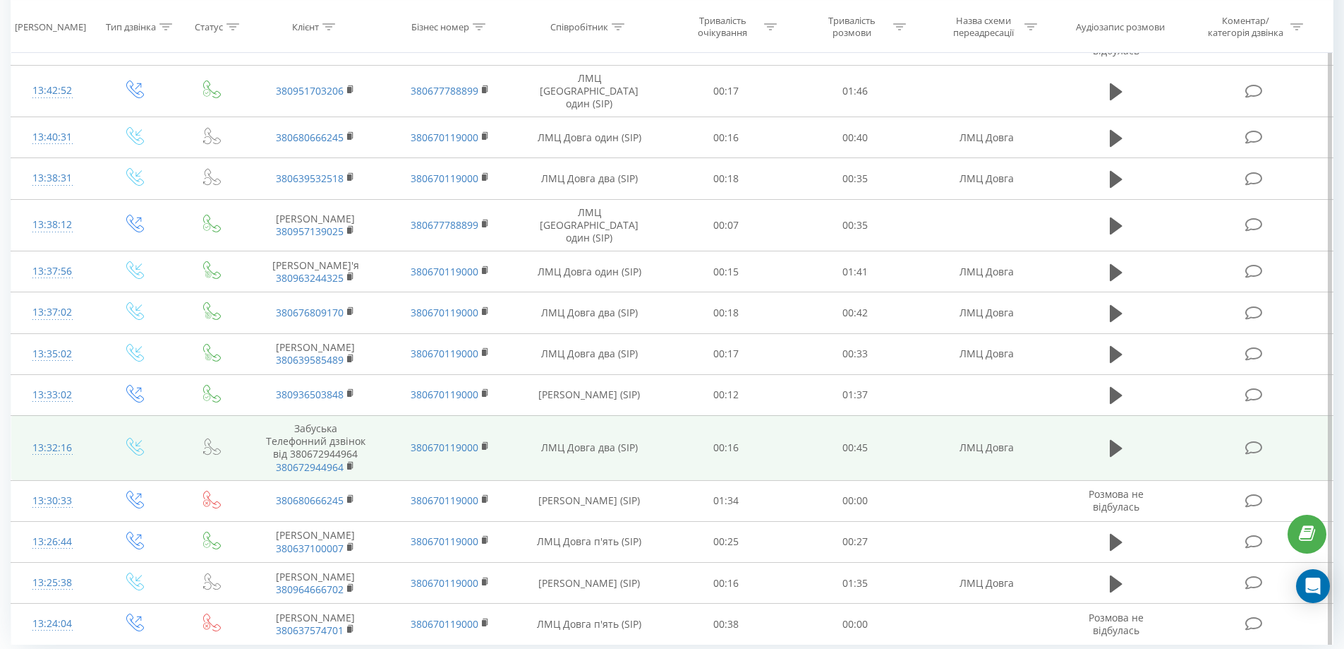
scroll to position [1212, 0]
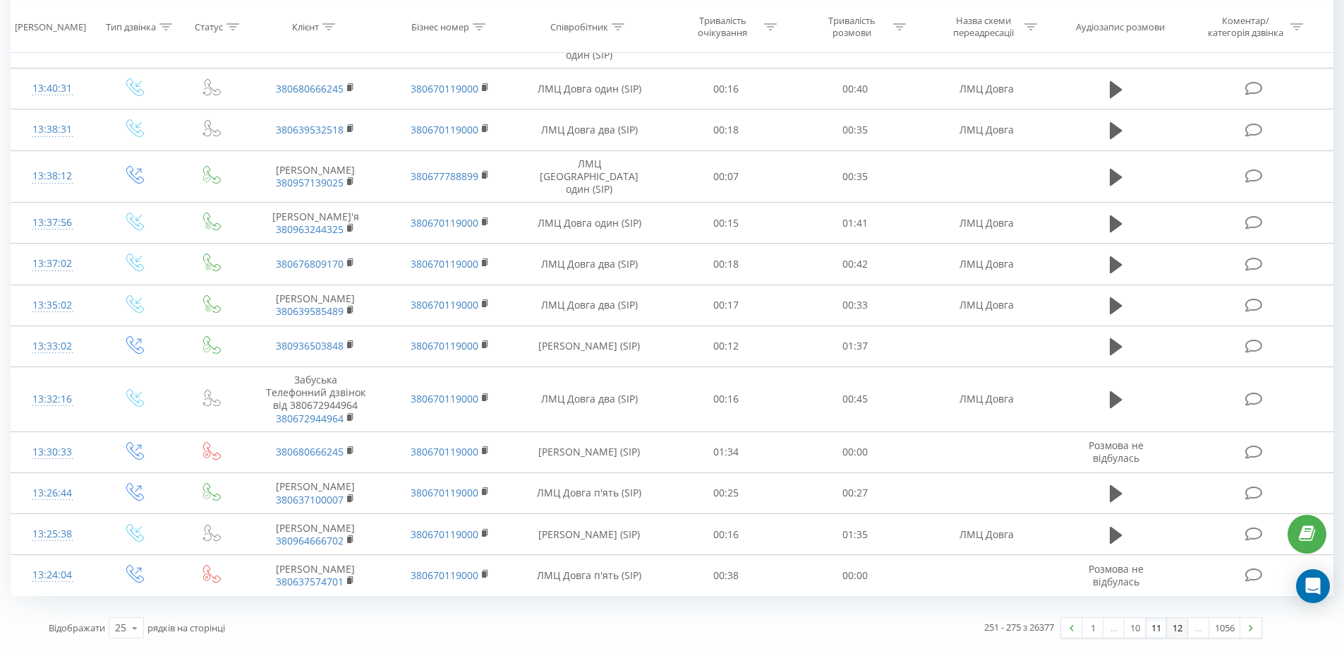
click at [1178, 625] on link "12" at bounding box center [1177, 628] width 21 height 20
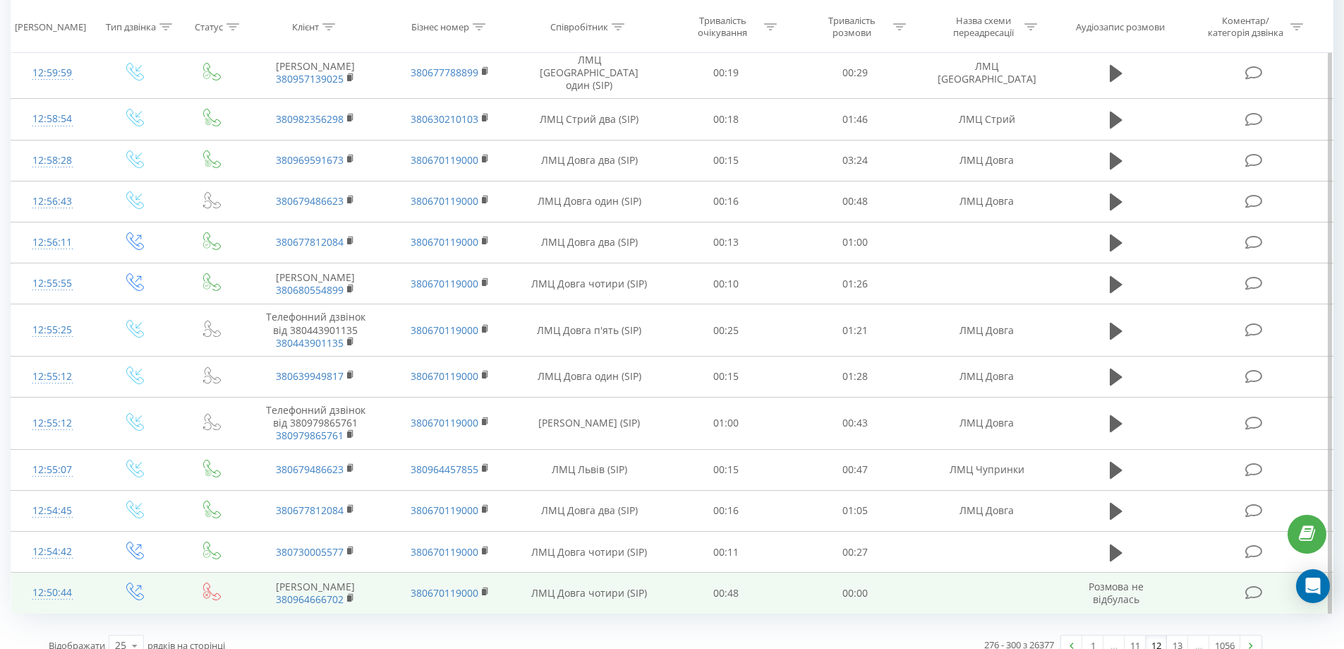
scroll to position [1210, 0]
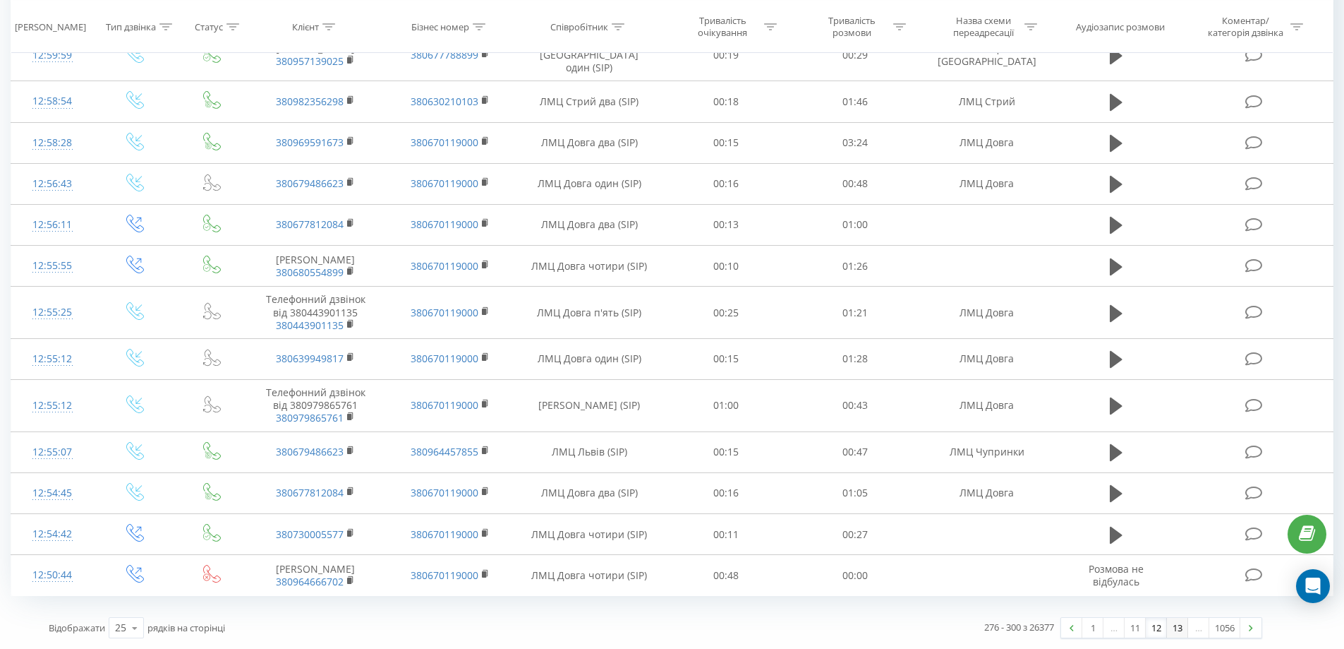
click at [1174, 625] on link "13" at bounding box center [1177, 628] width 21 height 20
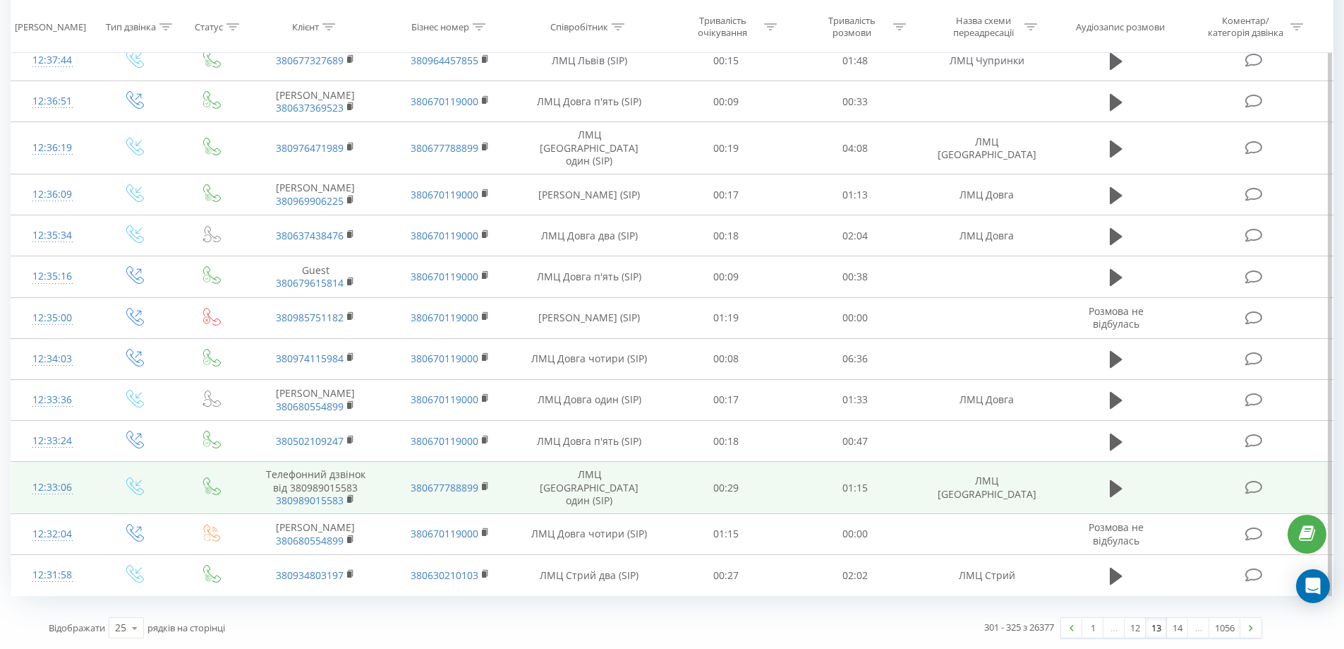
scroll to position [1198, 0]
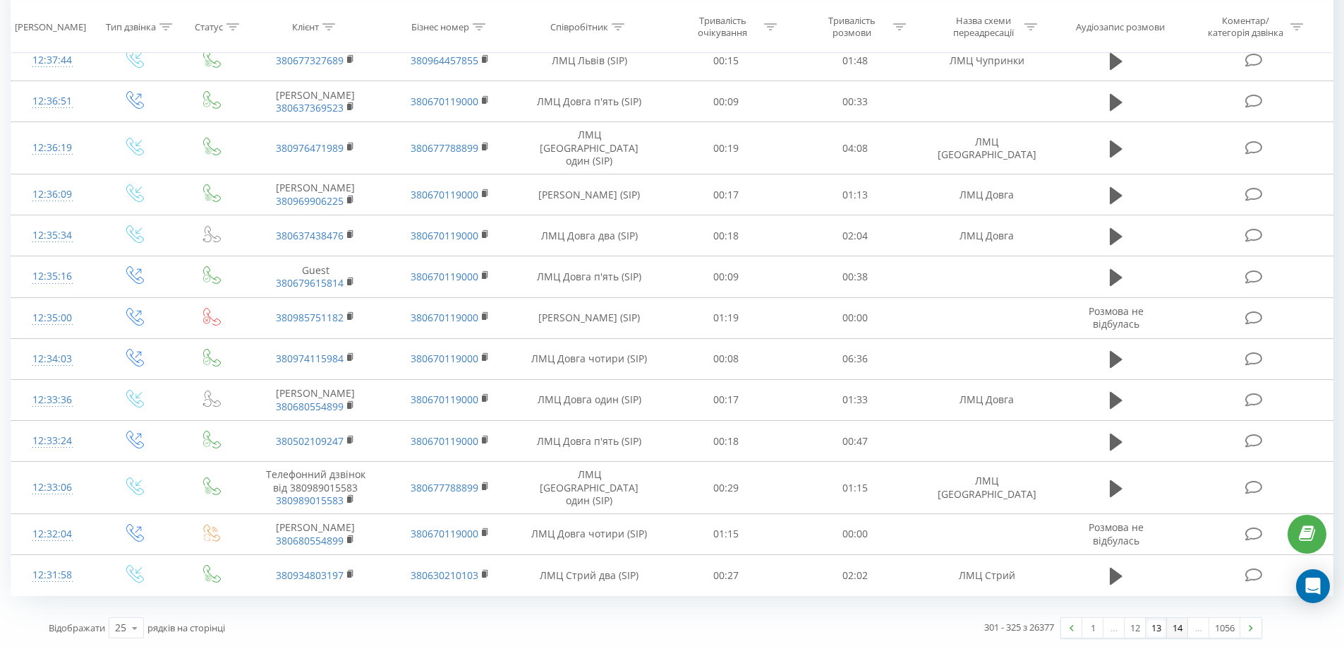
click at [1172, 627] on link "14" at bounding box center [1177, 628] width 21 height 20
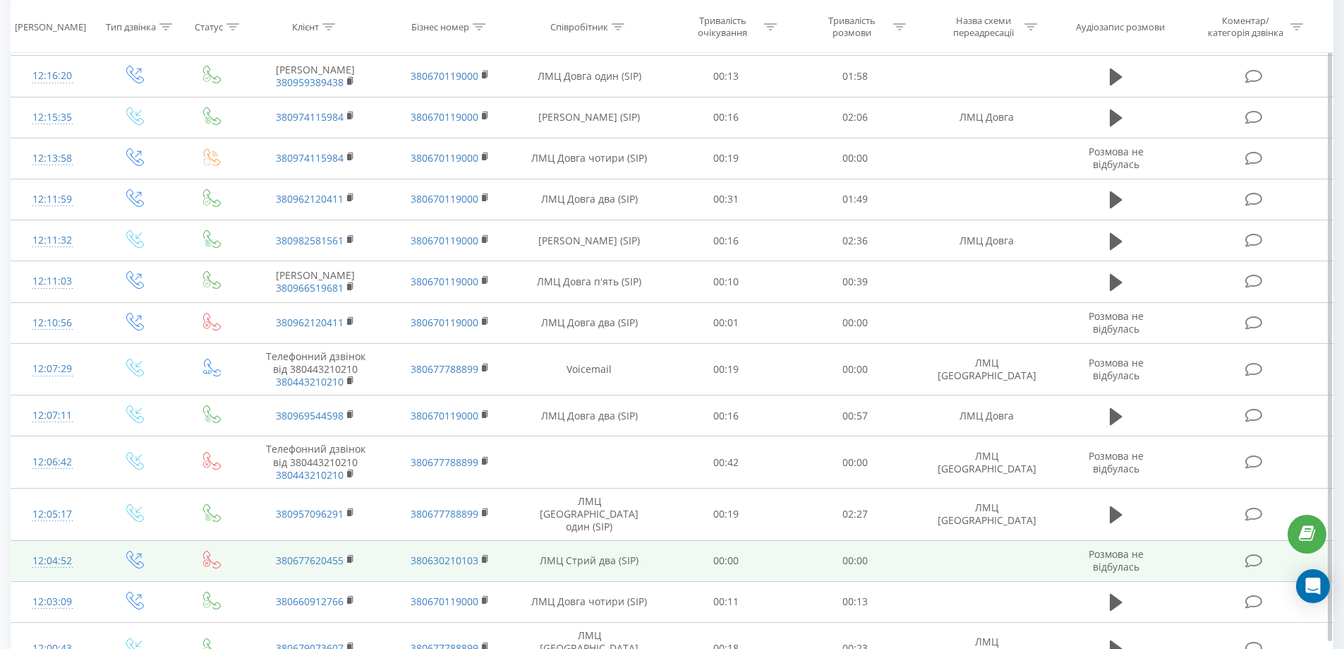
scroll to position [1198, 0]
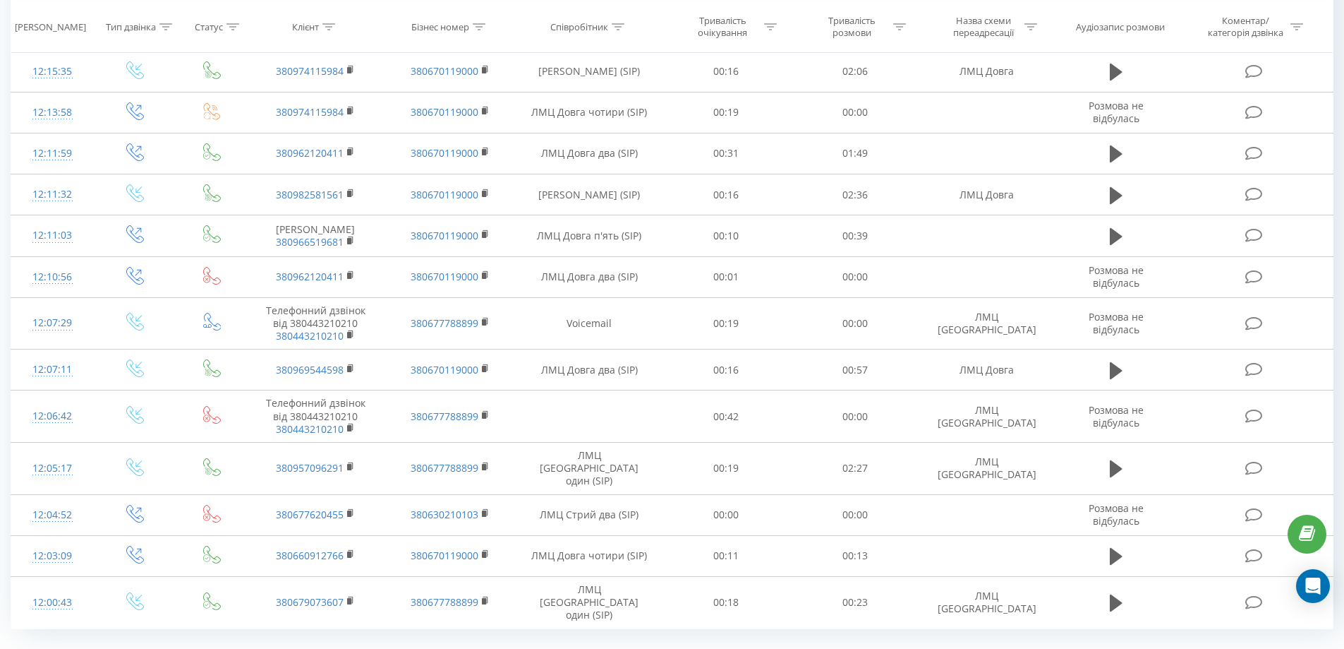
click at [1175, 648] on link "15" at bounding box center [1177, 661] width 21 height 20
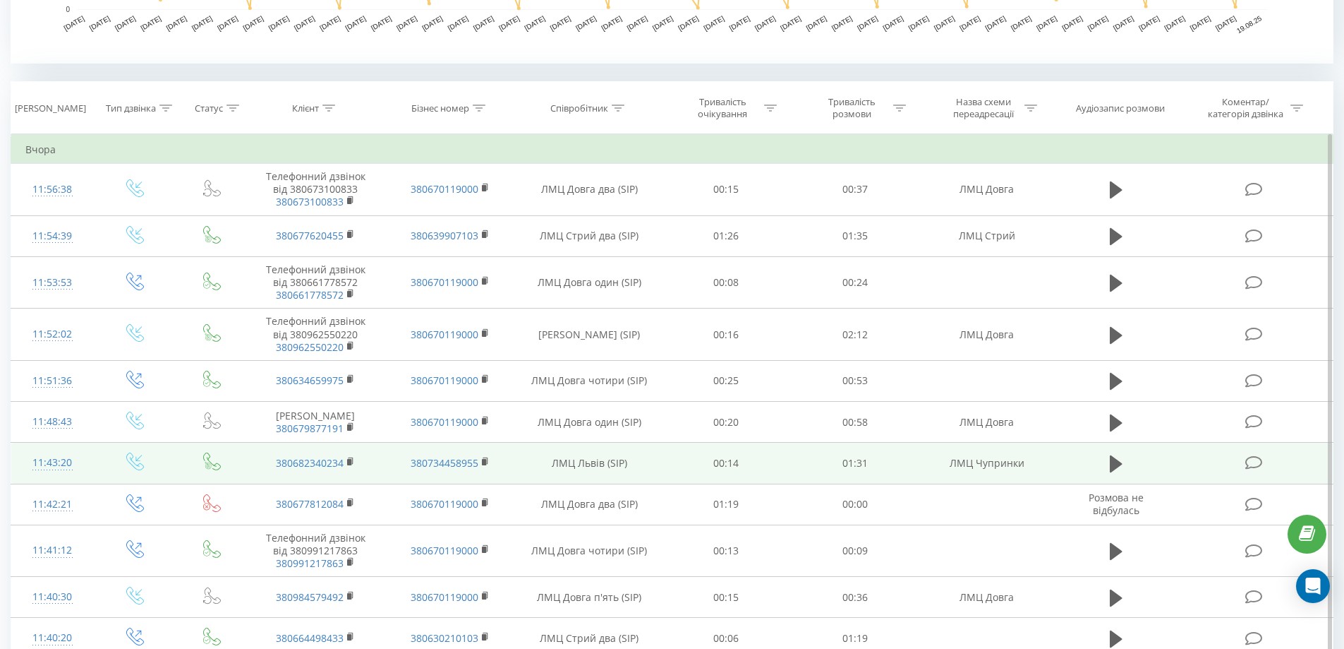
scroll to position [503, 0]
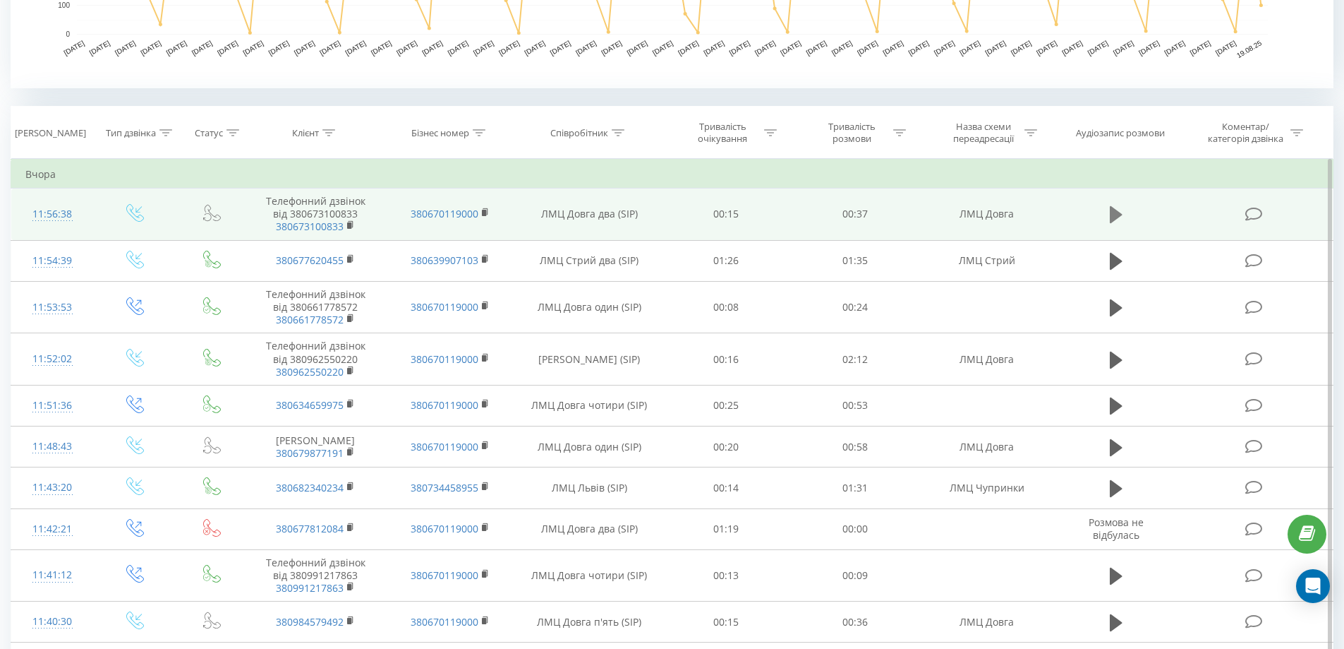
click at [1111, 214] on icon at bounding box center [1116, 214] width 13 height 17
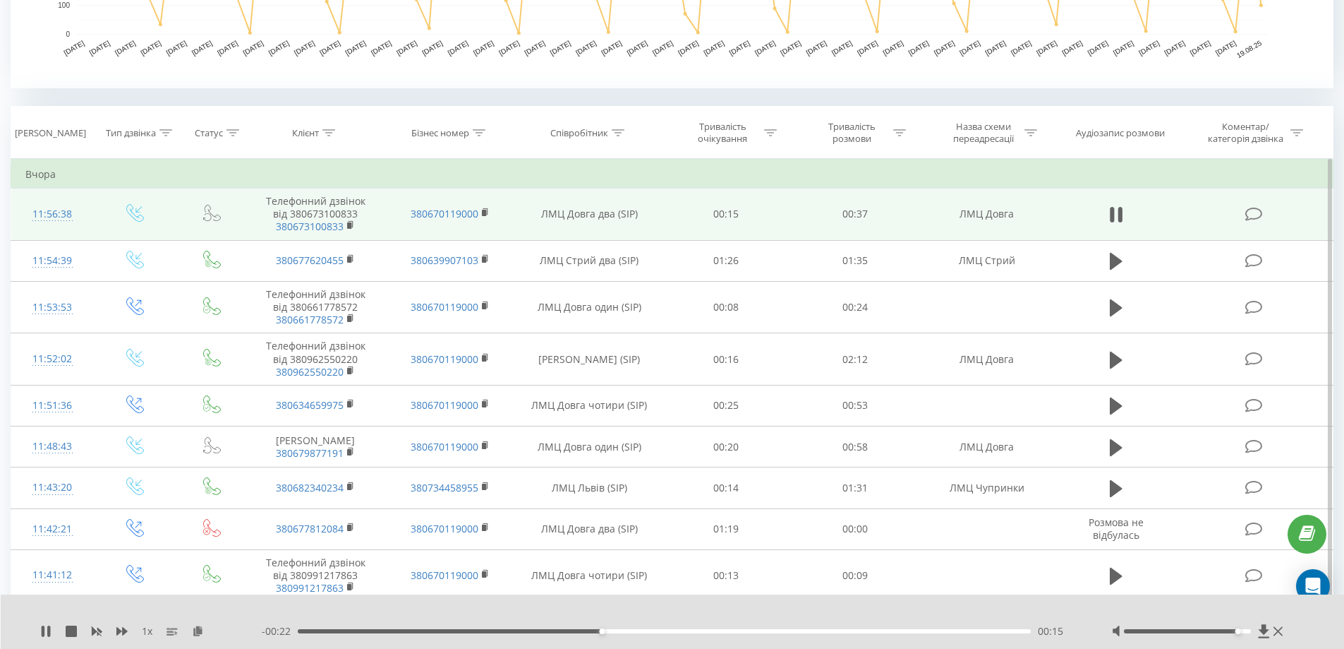
drag, startPoint x: 1185, startPoint y: 632, endPoint x: 1244, endPoint y: 632, distance: 59.3
click at [1244, 632] on div at bounding box center [1187, 631] width 127 height 4
click at [1114, 212] on icon at bounding box center [1116, 214] width 13 height 17
click at [1117, 216] on icon at bounding box center [1116, 214] width 13 height 17
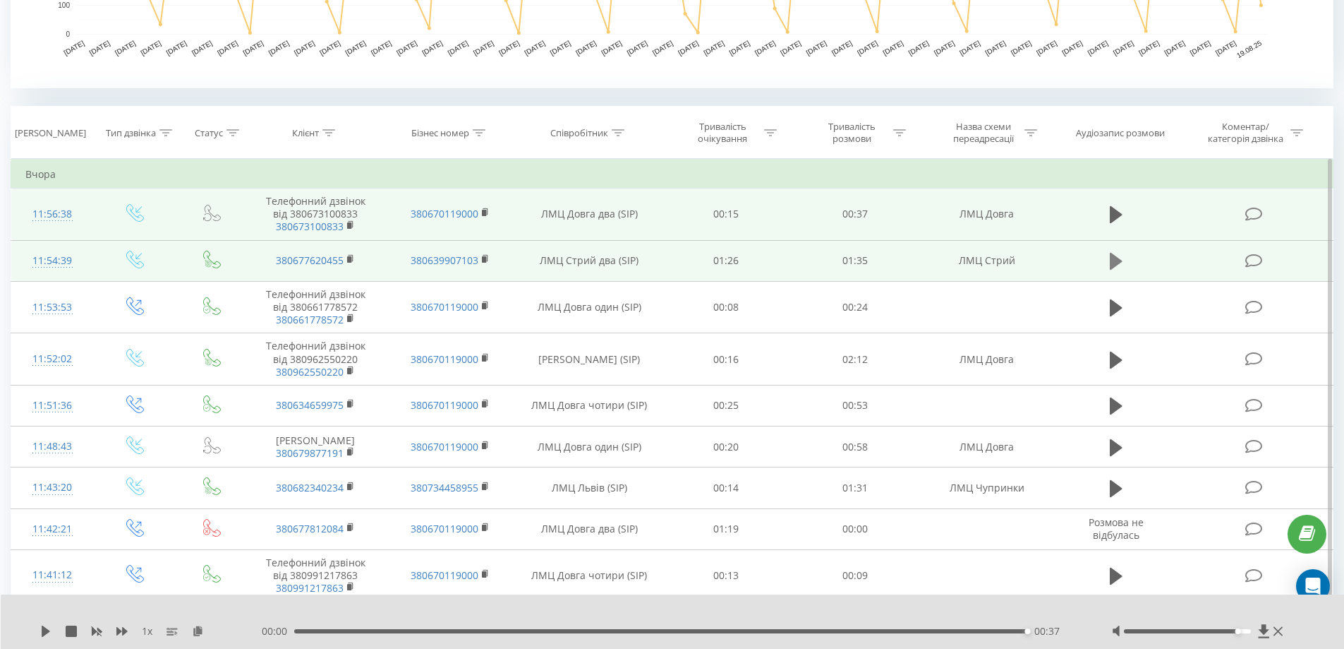
click at [1121, 260] on icon at bounding box center [1116, 261] width 13 height 17
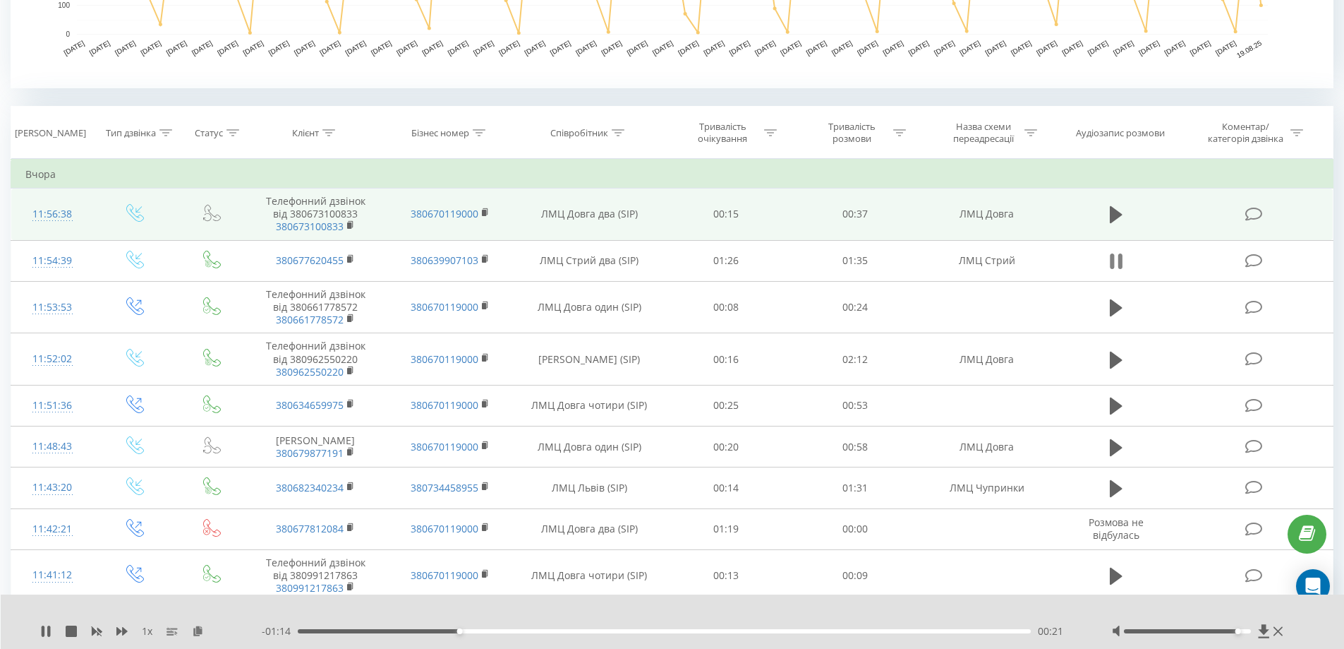
drag, startPoint x: 1117, startPoint y: 243, endPoint x: 1118, endPoint y: 261, distance: 18.4
click at [1117, 251] on td at bounding box center [1116, 260] width 124 height 41
click at [1119, 261] on icon at bounding box center [1120, 261] width 4 height 16
